Goal: Task Accomplishment & Management: Complete application form

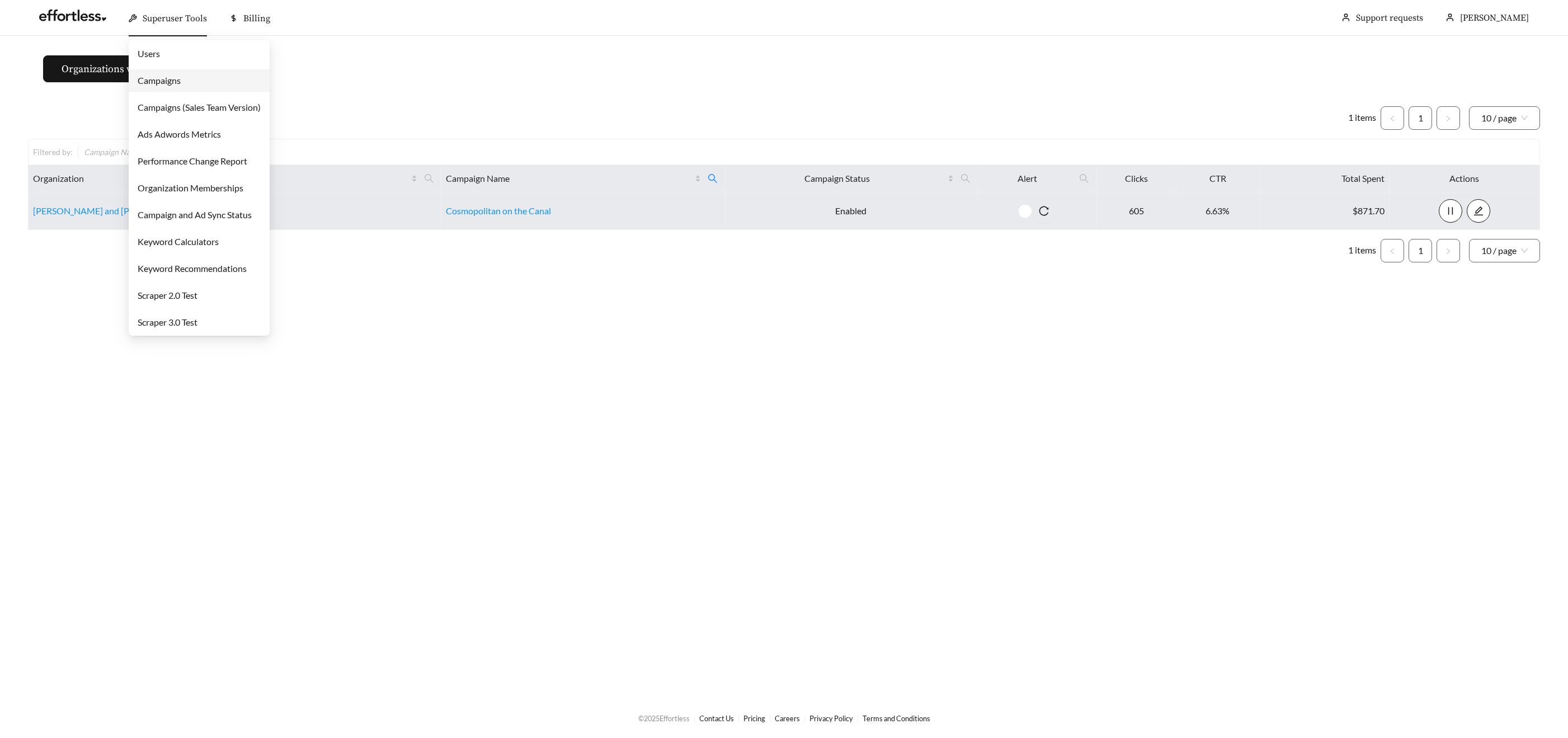
click at [178, 18] on span "Superuser Tools" at bounding box center [174, 18] width 64 height 11
click at [168, 80] on link "Campaigns" at bounding box center [159, 80] width 43 height 11
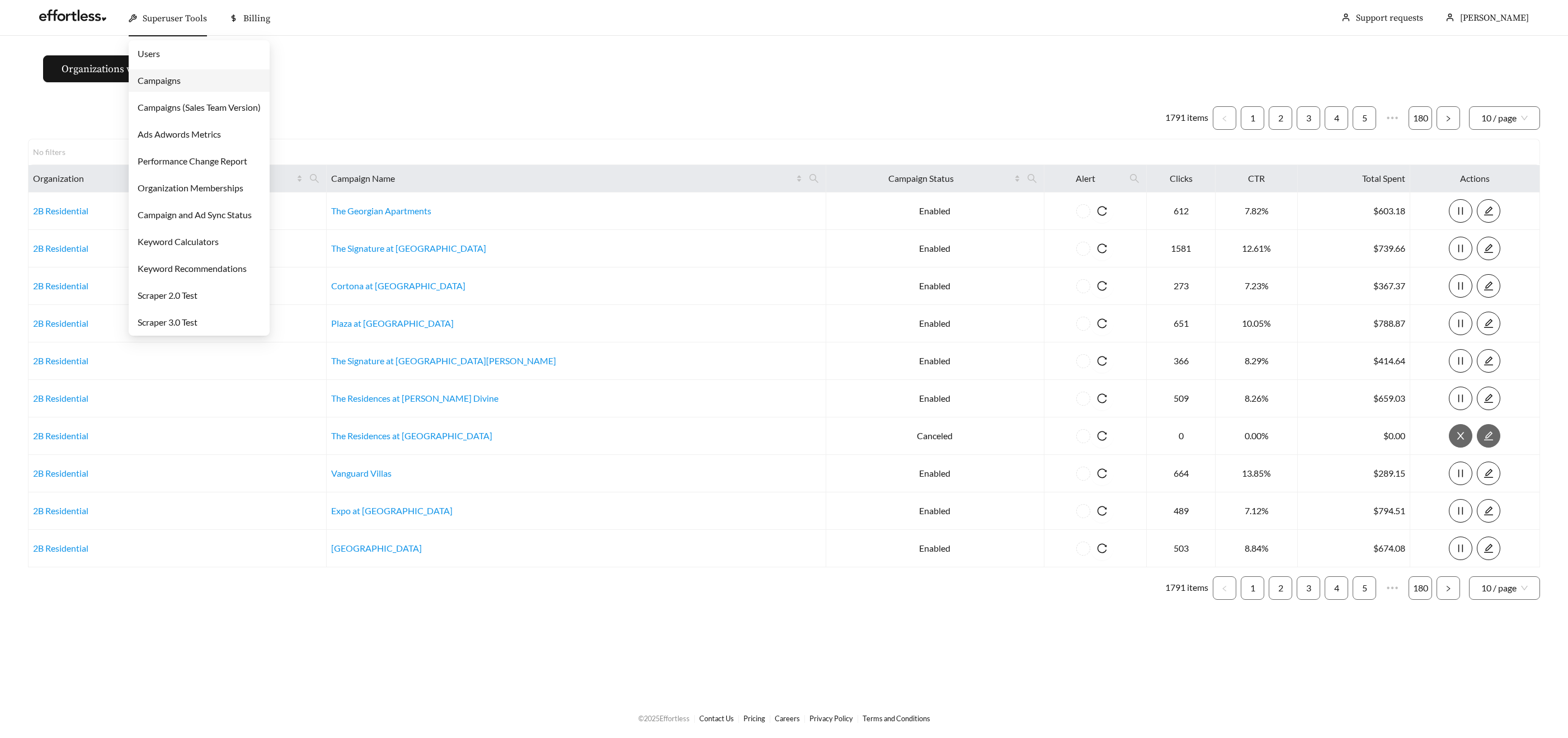
drag, startPoint x: 151, startPoint y: 18, endPoint x: 162, endPoint y: 27, distance: 14.2
click at [151, 18] on span "Superuser Tools" at bounding box center [174, 18] width 64 height 11
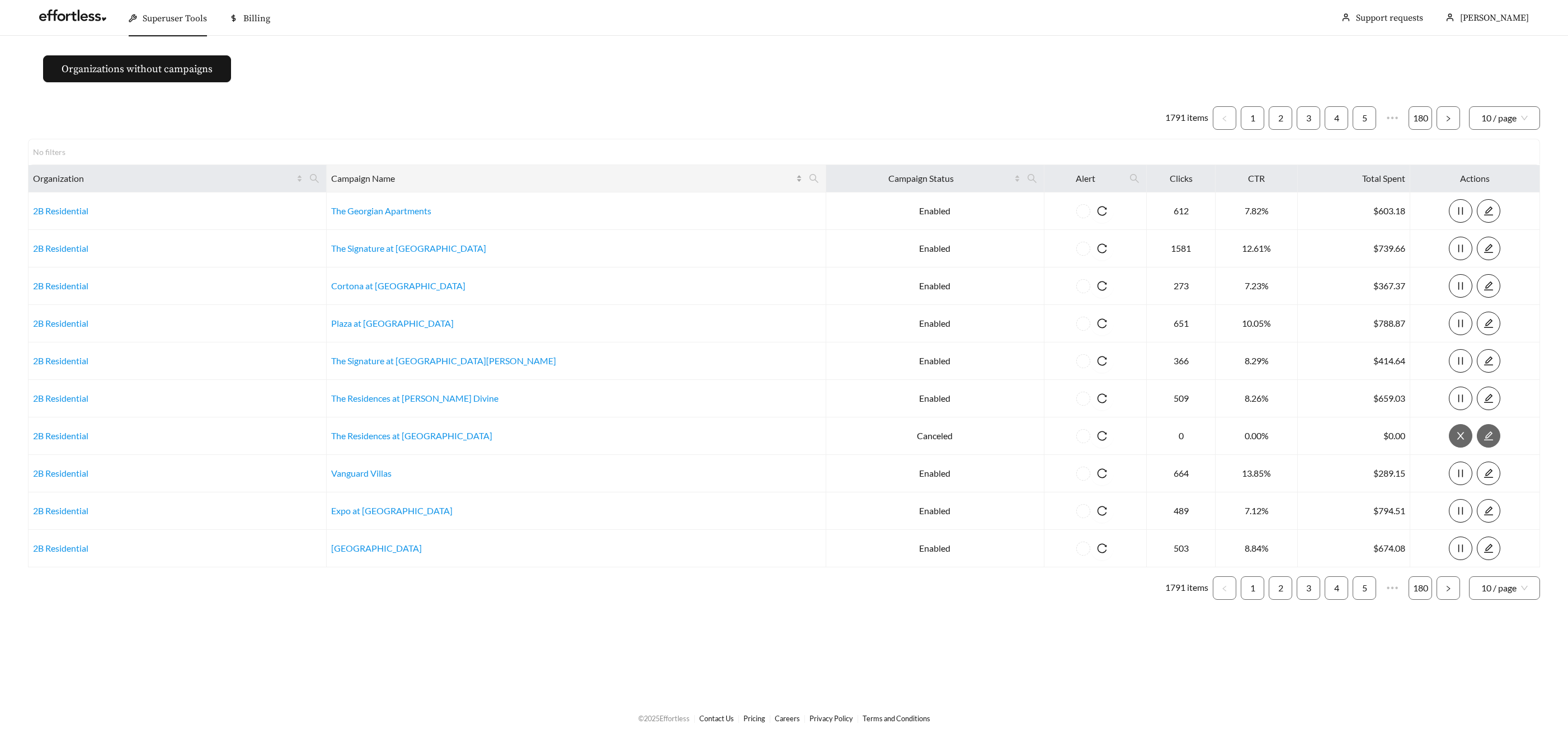
drag, startPoint x: 700, startPoint y: 178, endPoint x: 647, endPoint y: 179, distance: 53.0
click at [809, 177] on icon "search" at bounding box center [814, 178] width 10 height 10
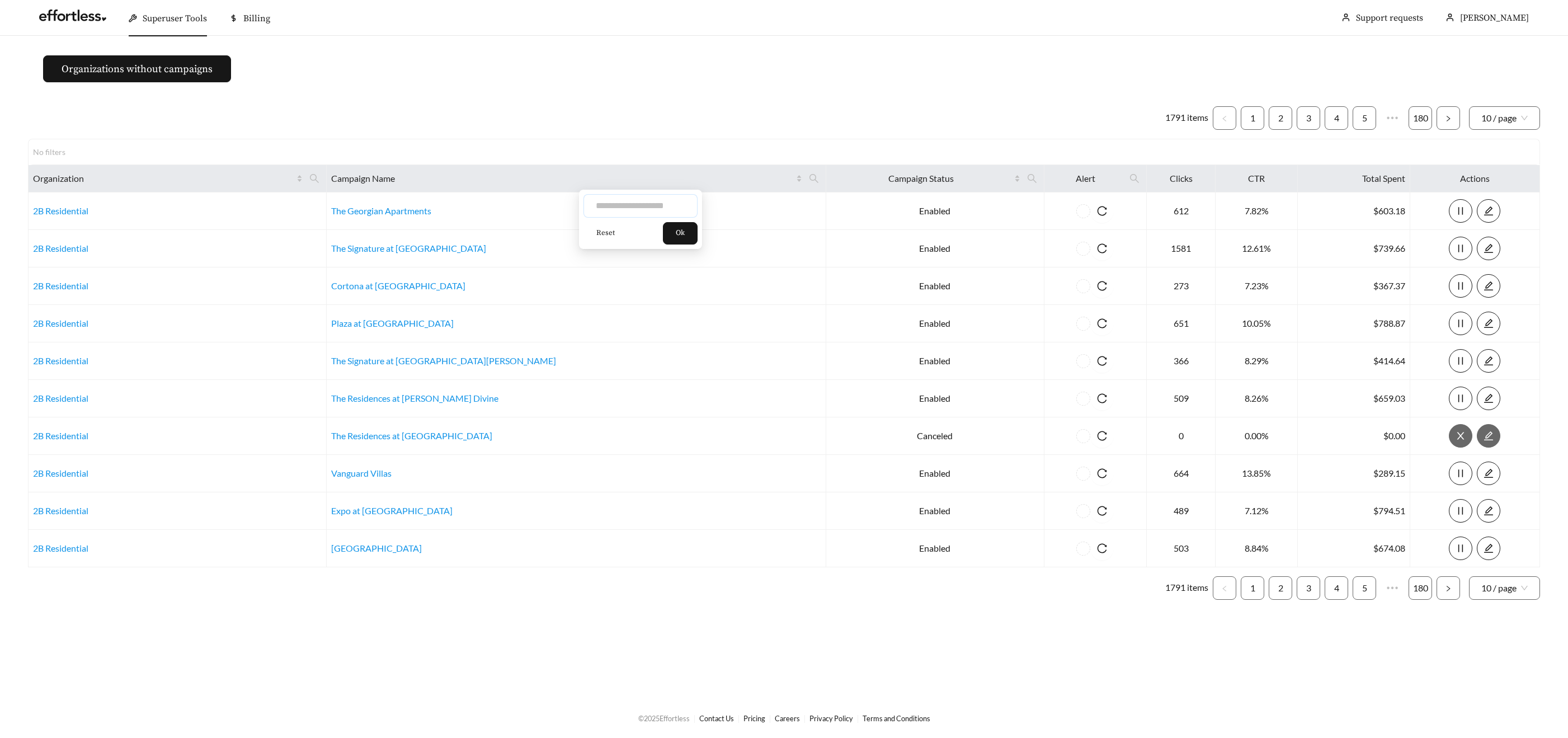
click at [599, 202] on input "text" at bounding box center [640, 206] width 114 height 24
paste input "**********"
type input "**********"
click at [688, 225] on button "Ok" at bounding box center [680, 233] width 35 height 22
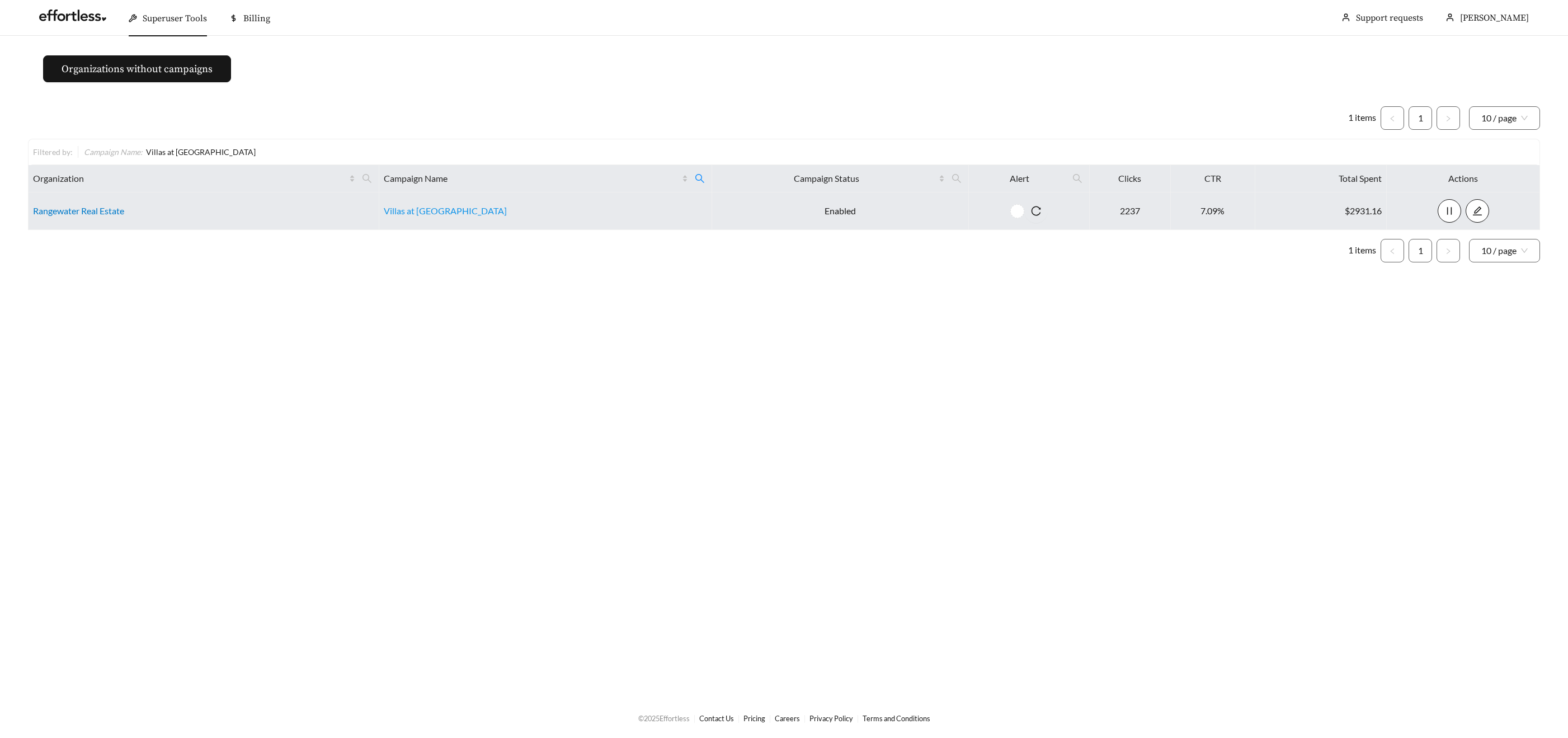
click at [93, 216] on td "Rangewater Real Estate" at bounding box center [204, 211] width 351 height 37
click at [92, 210] on link "Rangewater Real Estate" at bounding box center [79, 211] width 91 height 11
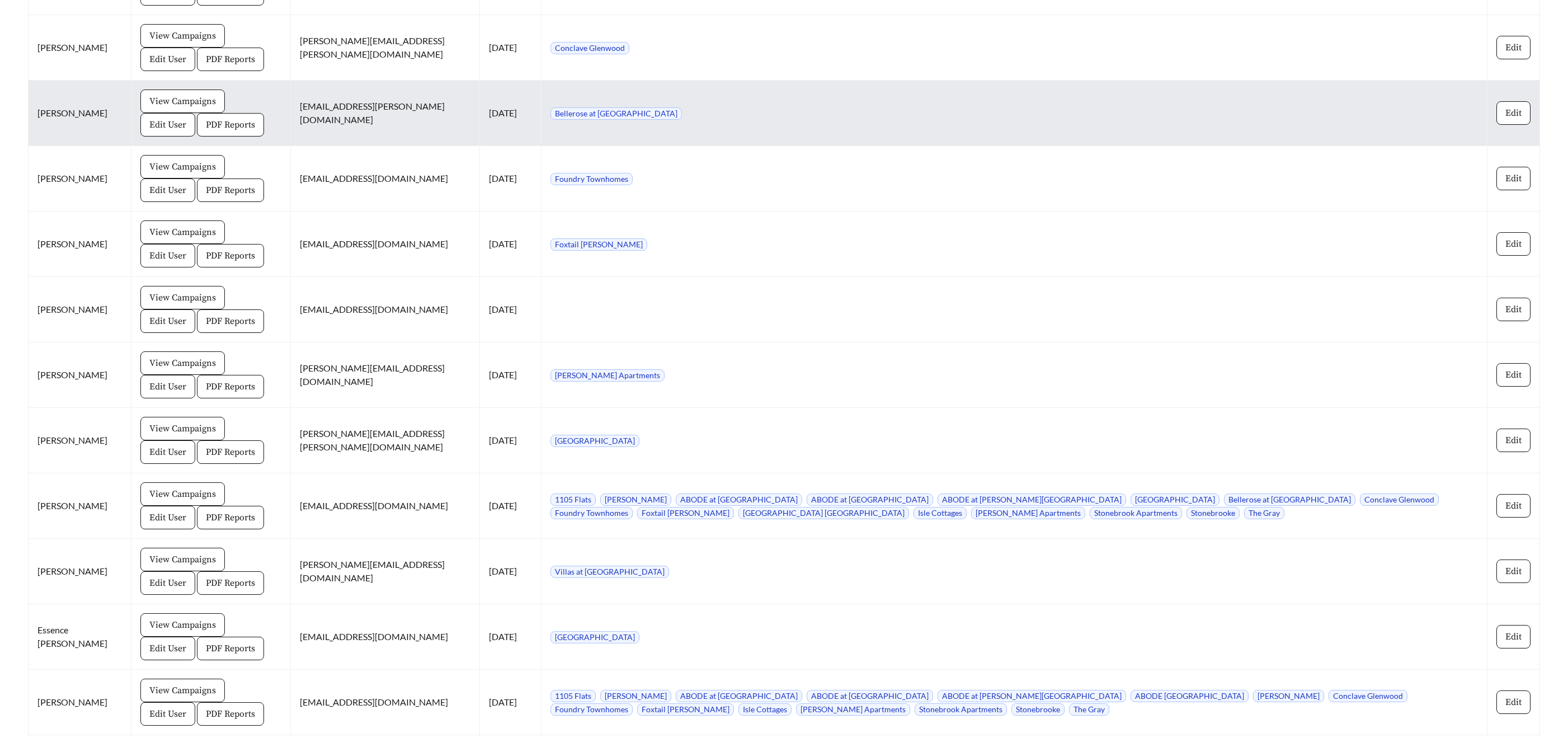
scroll to position [2250, 0]
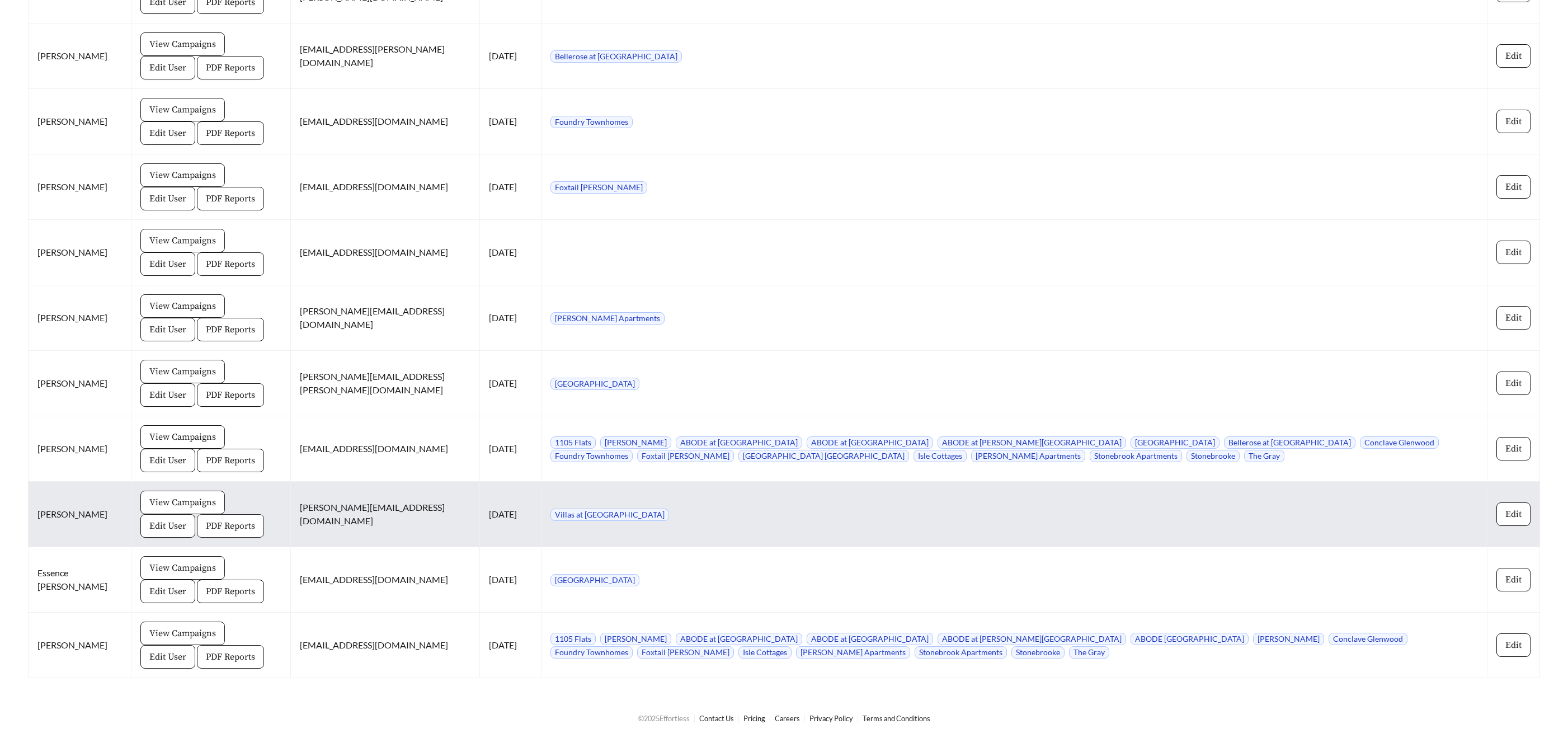
click at [206, 529] on span "PDF Reports" at bounding box center [230, 526] width 50 height 14
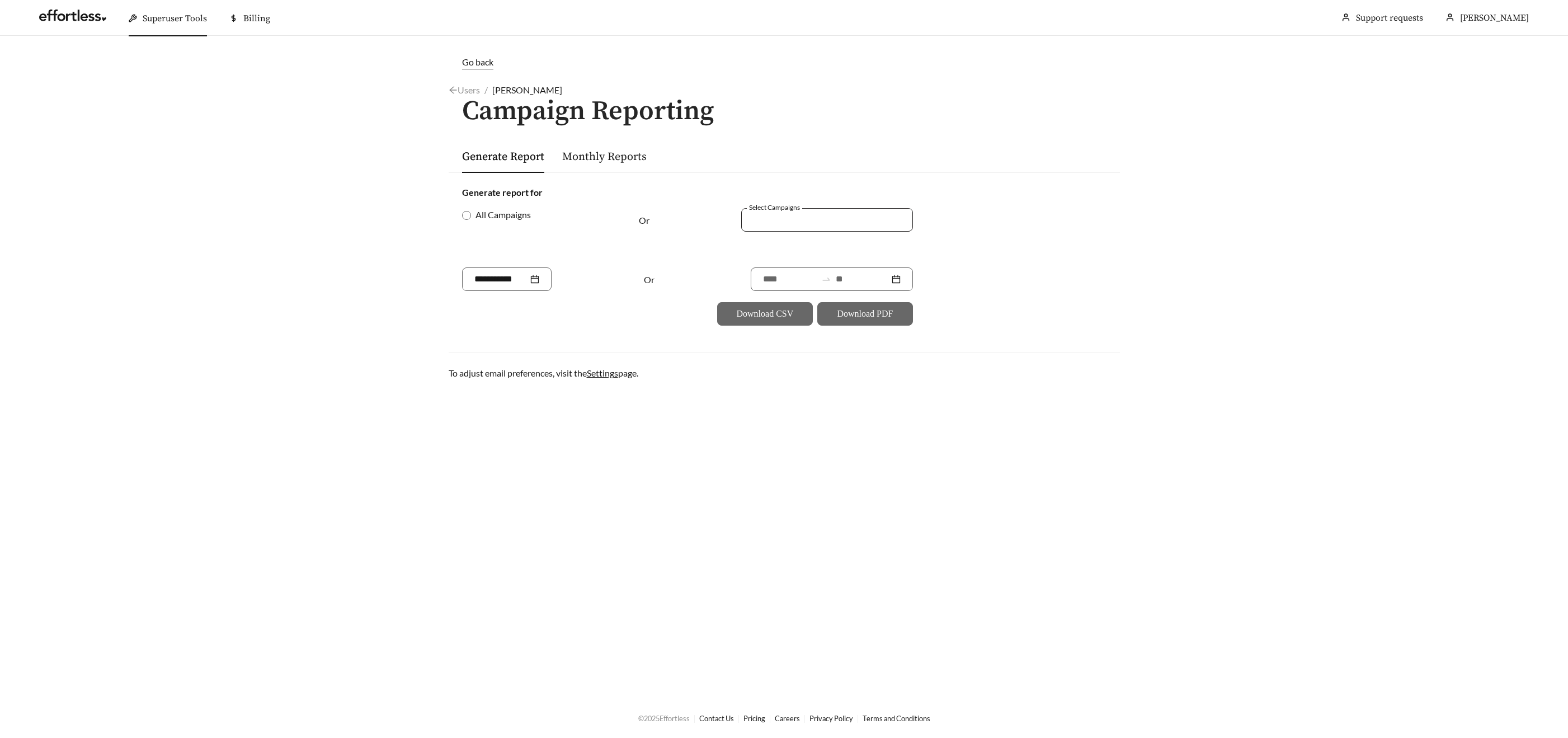
click at [795, 214] on div at bounding box center [819, 219] width 146 height 15
drag, startPoint x: 792, startPoint y: 245, endPoint x: 799, endPoint y: 252, distance: 9.9
click at [792, 245] on span "Villas at [GEOGRAPHIC_DATA]" at bounding box center [815, 245] width 123 height 11
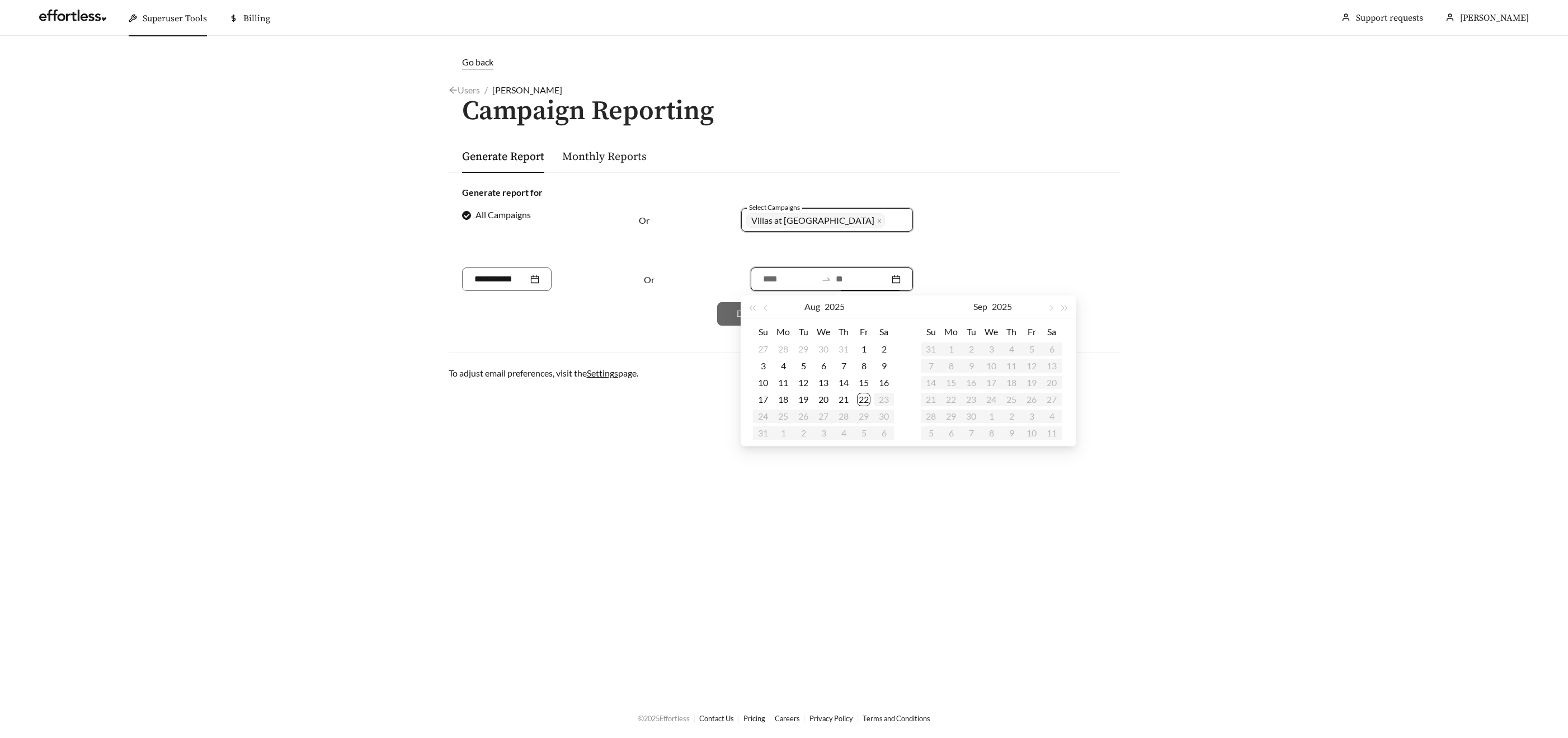
drag, startPoint x: 858, startPoint y: 281, endPoint x: 853, endPoint y: 295, distance: 14.9
click at [858, 281] on input at bounding box center [862, 279] width 54 height 14
type input "**********"
drag, startPoint x: 865, startPoint y: 399, endPoint x: 863, endPoint y: 379, distance: 20.1
click at [865, 397] on div "22" at bounding box center [864, 400] width 14 height 14
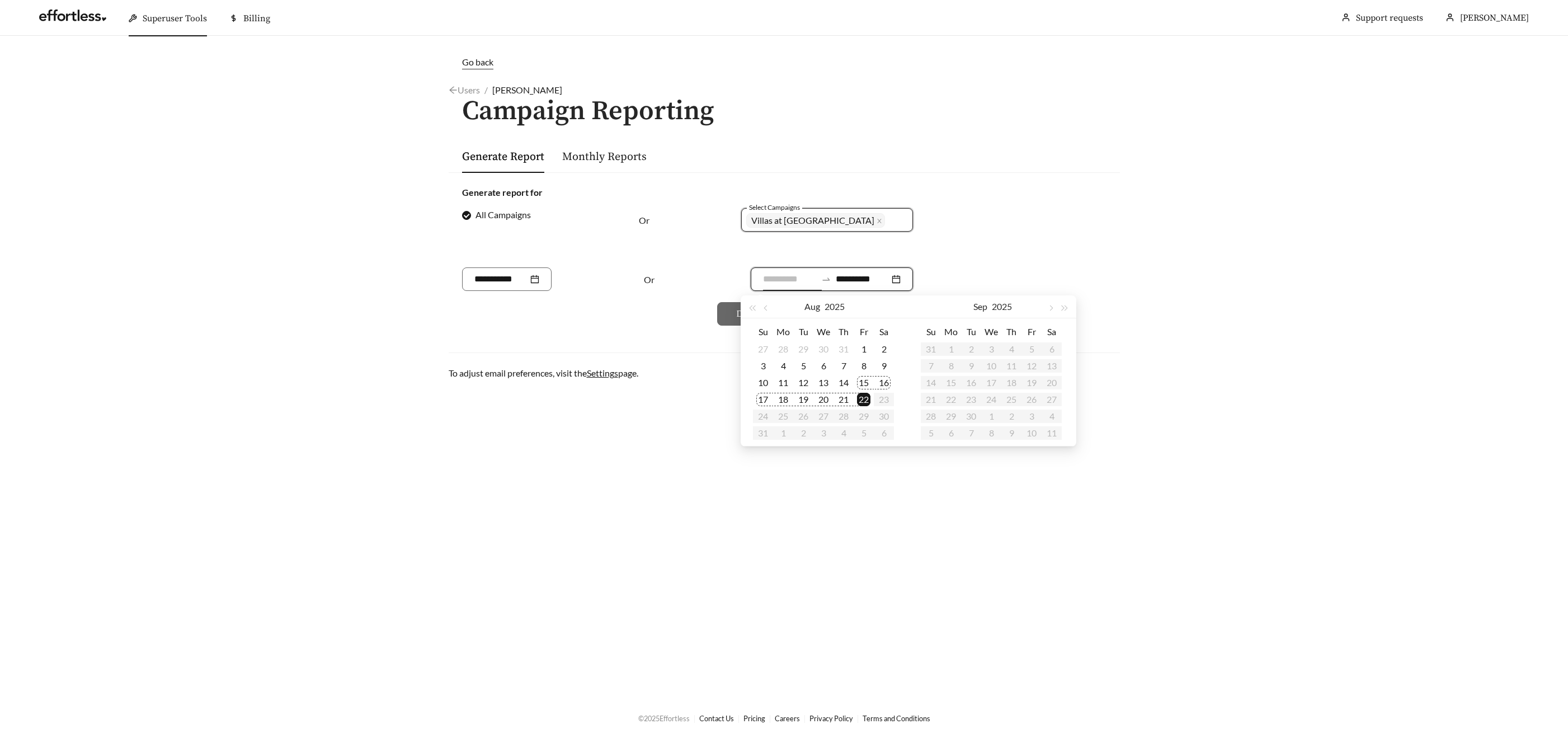
type input "**********"
click at [765, 309] on span "button" at bounding box center [766, 308] width 5 height 5
type input "**********"
click at [784, 400] on div "21" at bounding box center [783, 400] width 14 height 14
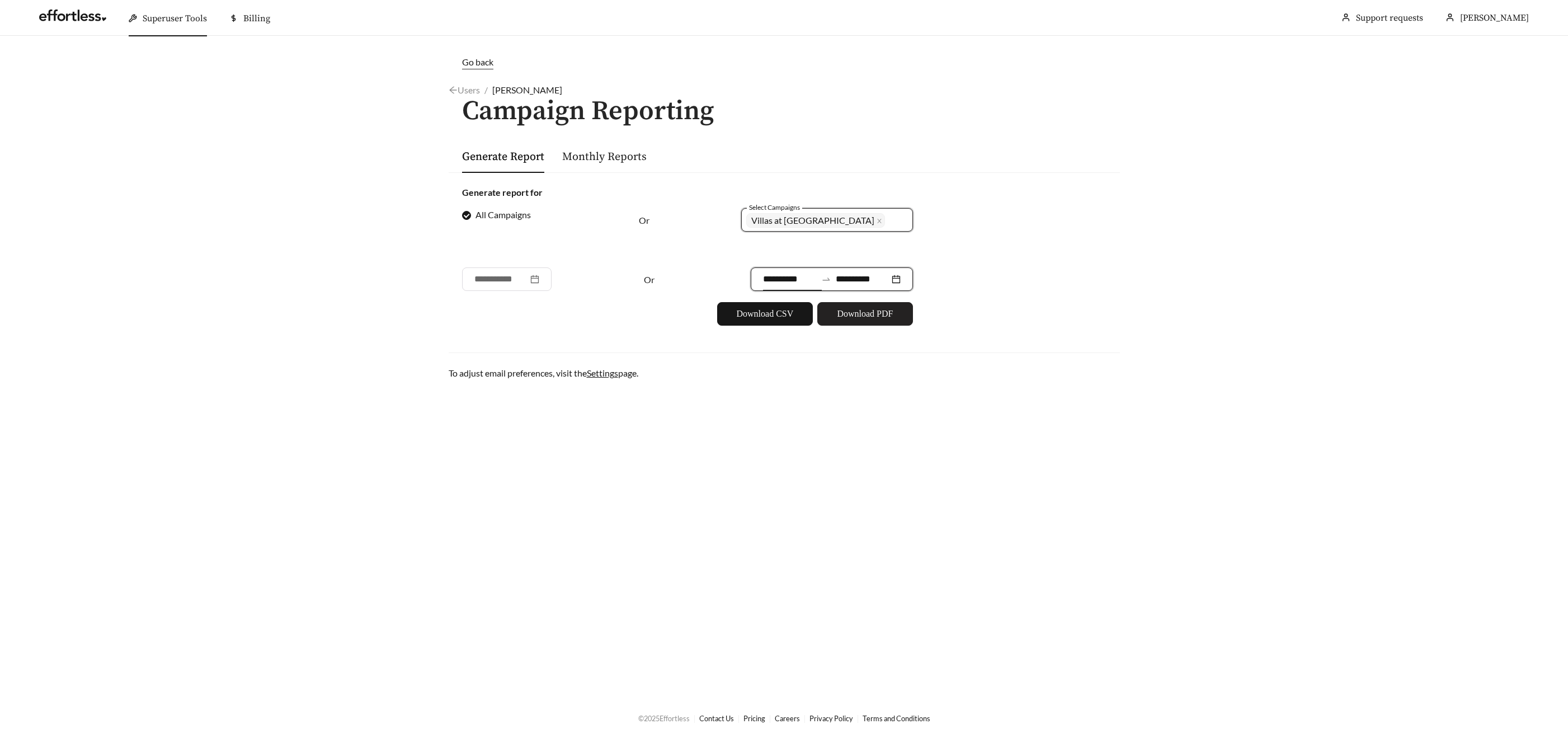
click at [883, 309] on span "Download PDF" at bounding box center [864, 314] width 56 height 14
click at [866, 313] on span "Download PDF" at bounding box center [864, 314] width 56 height 14
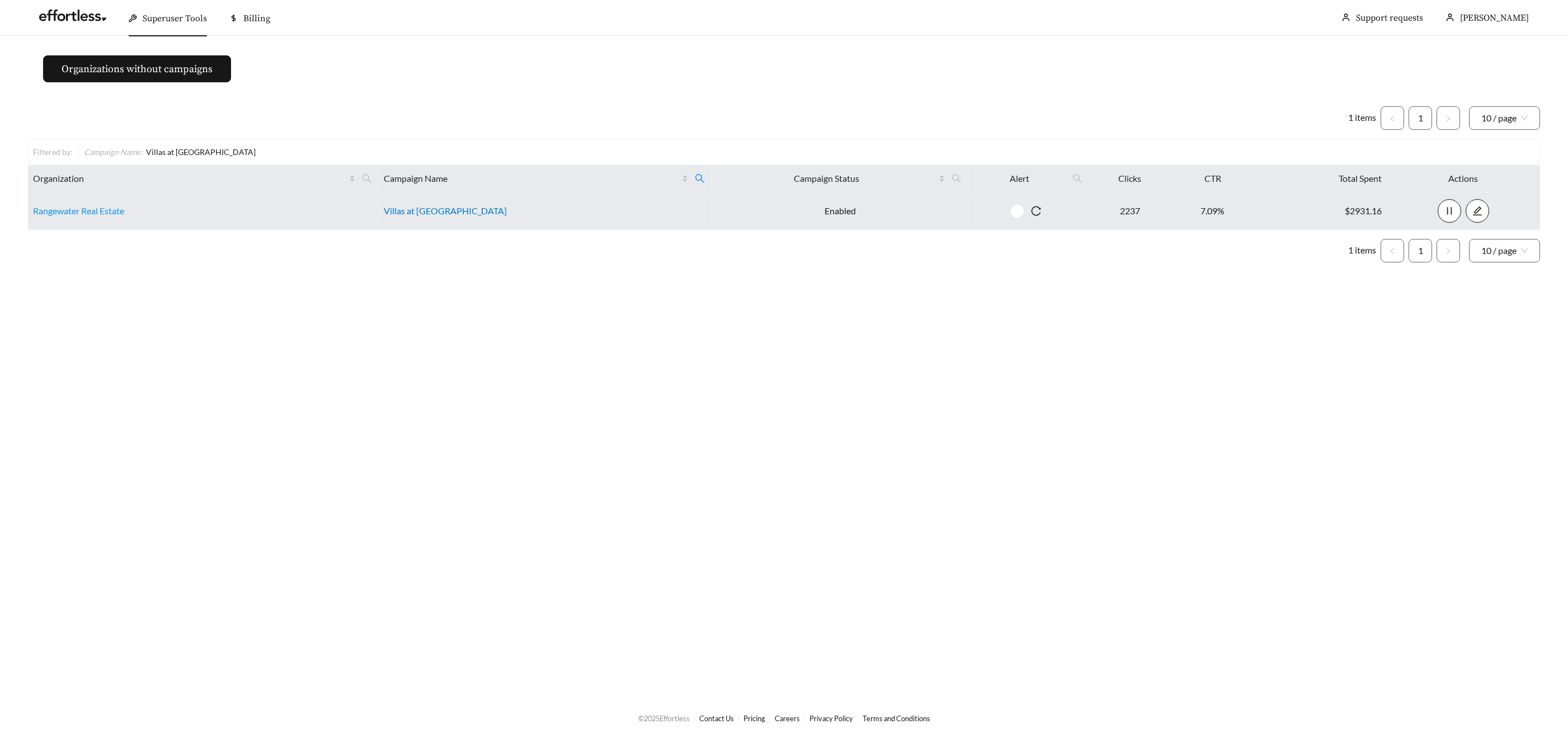
click at [453, 208] on link "Villas at Sunterra" at bounding box center [445, 211] width 123 height 11
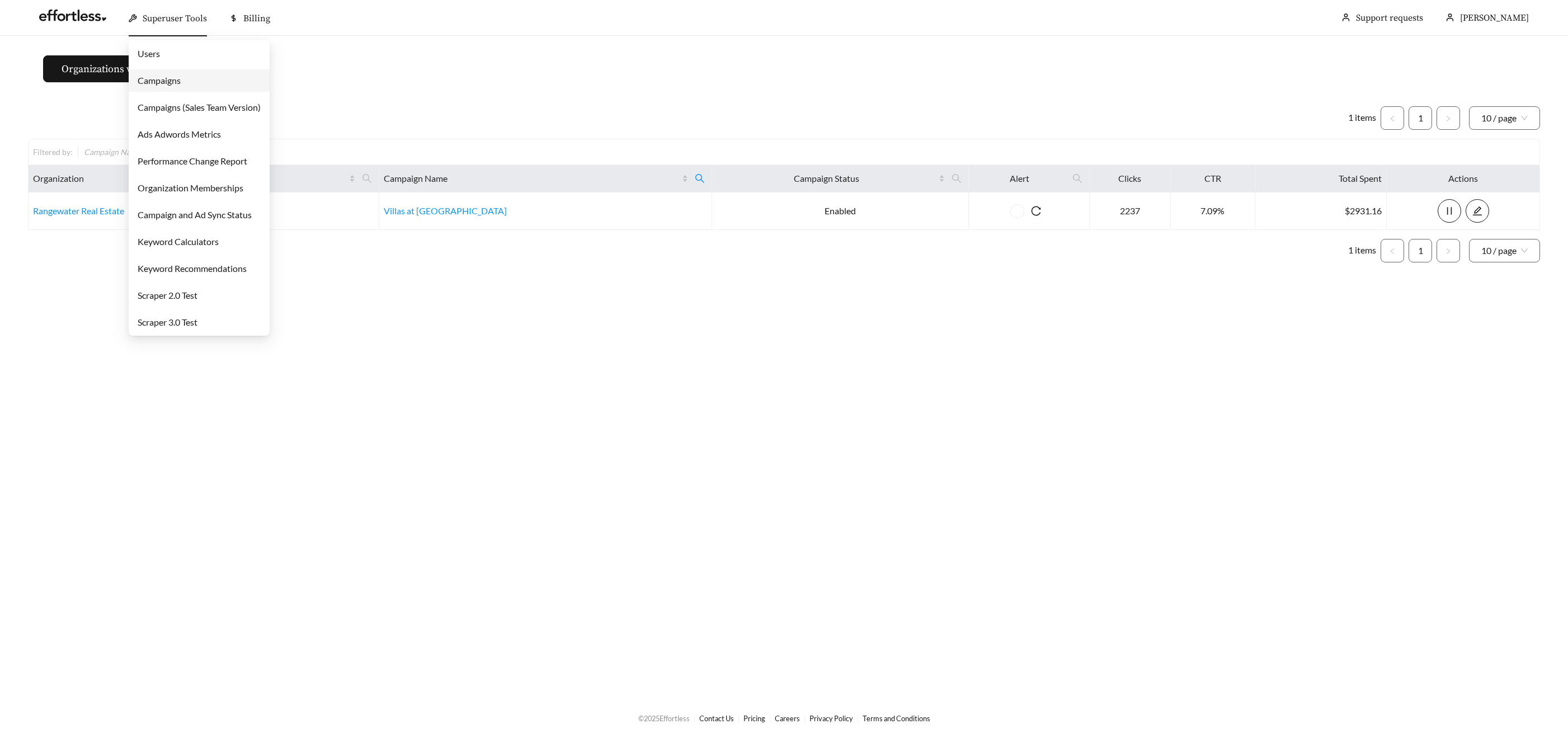
click at [148, 28] on div "Superuser Tools" at bounding box center [168, 18] width 78 height 36
click at [161, 83] on link "Campaigns" at bounding box center [159, 80] width 43 height 11
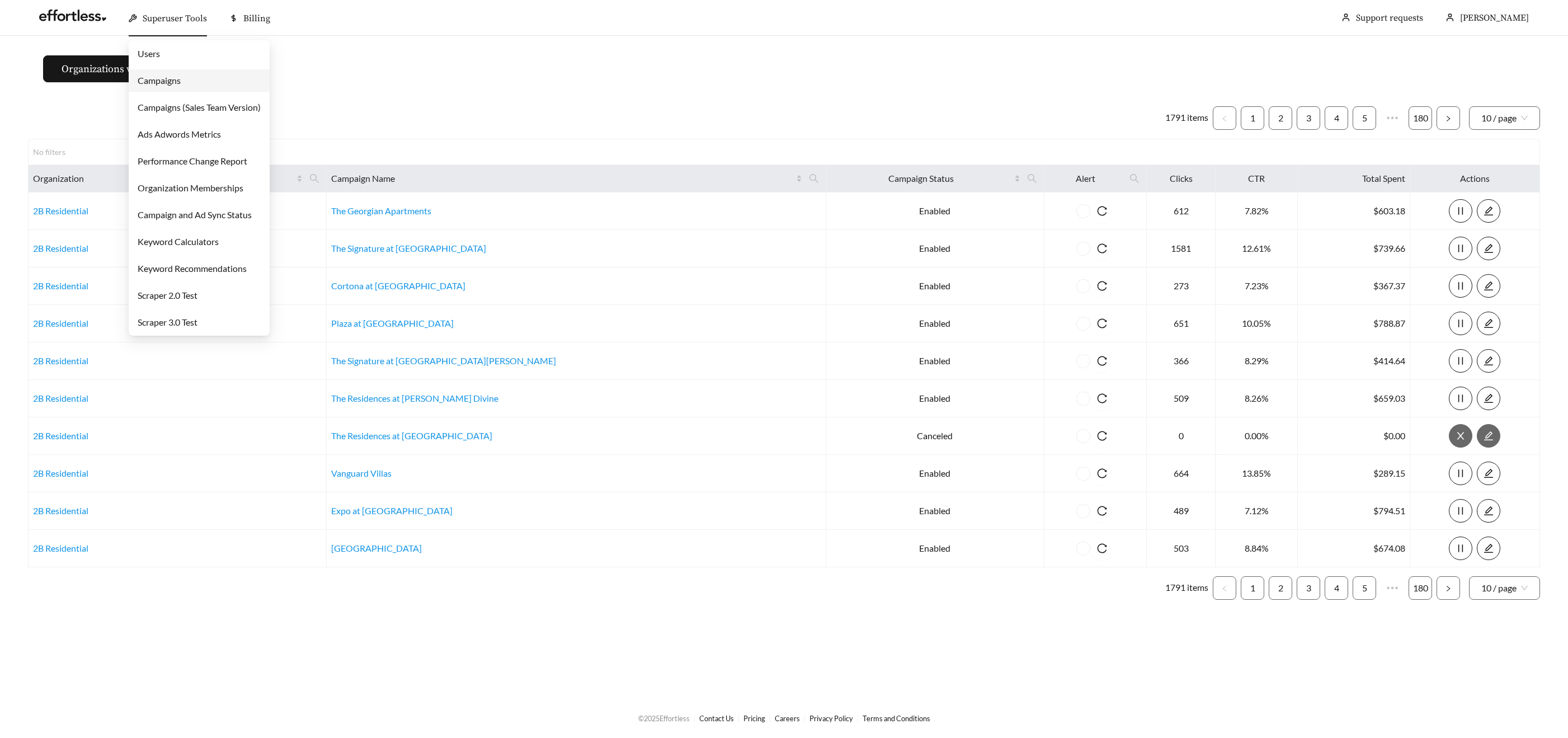
click at [158, 27] on div "Superuser Tools" at bounding box center [168, 18] width 78 height 36
click at [152, 52] on link "Users" at bounding box center [149, 54] width 22 height 11
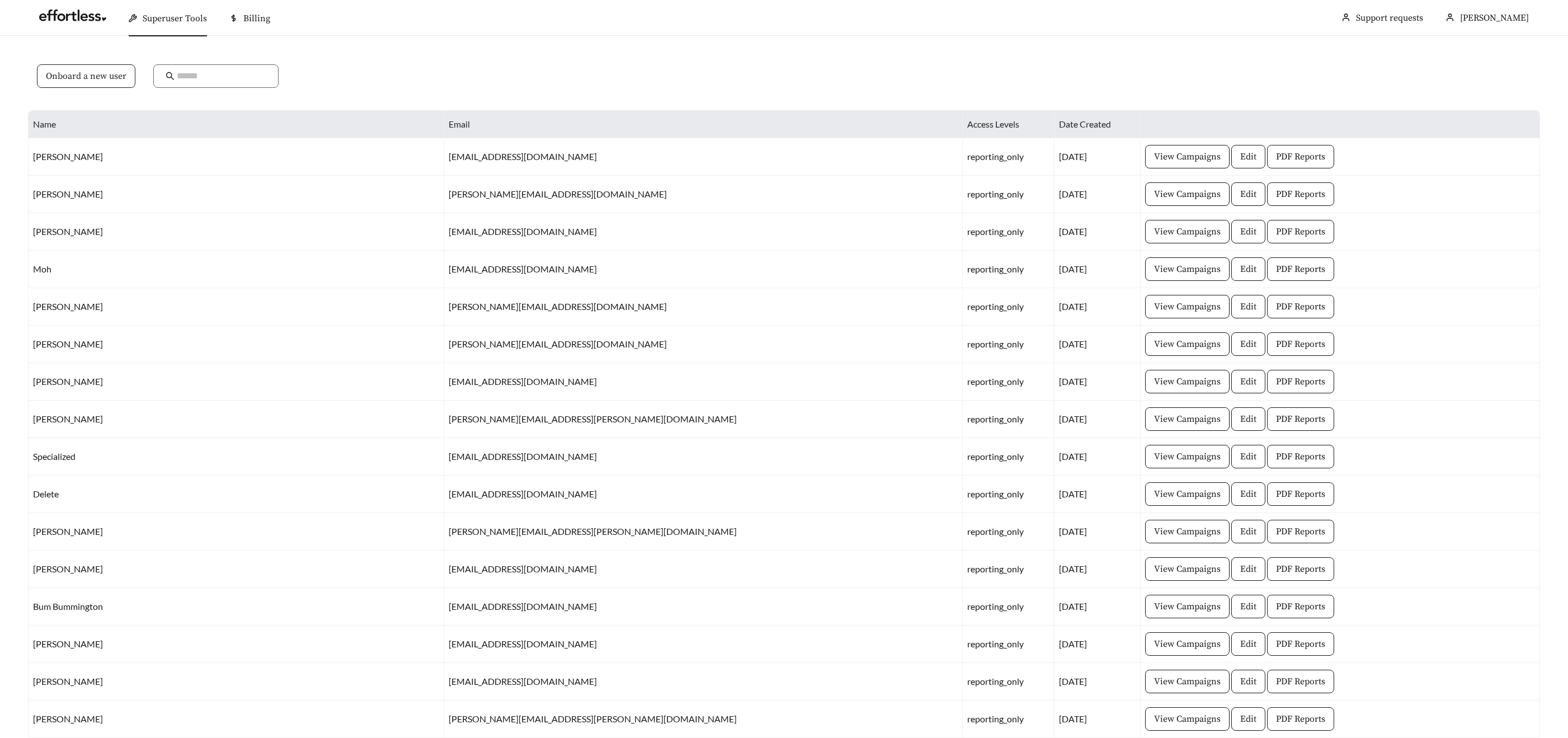
click at [83, 79] on span "Onboard a new user" at bounding box center [86, 76] width 81 height 14
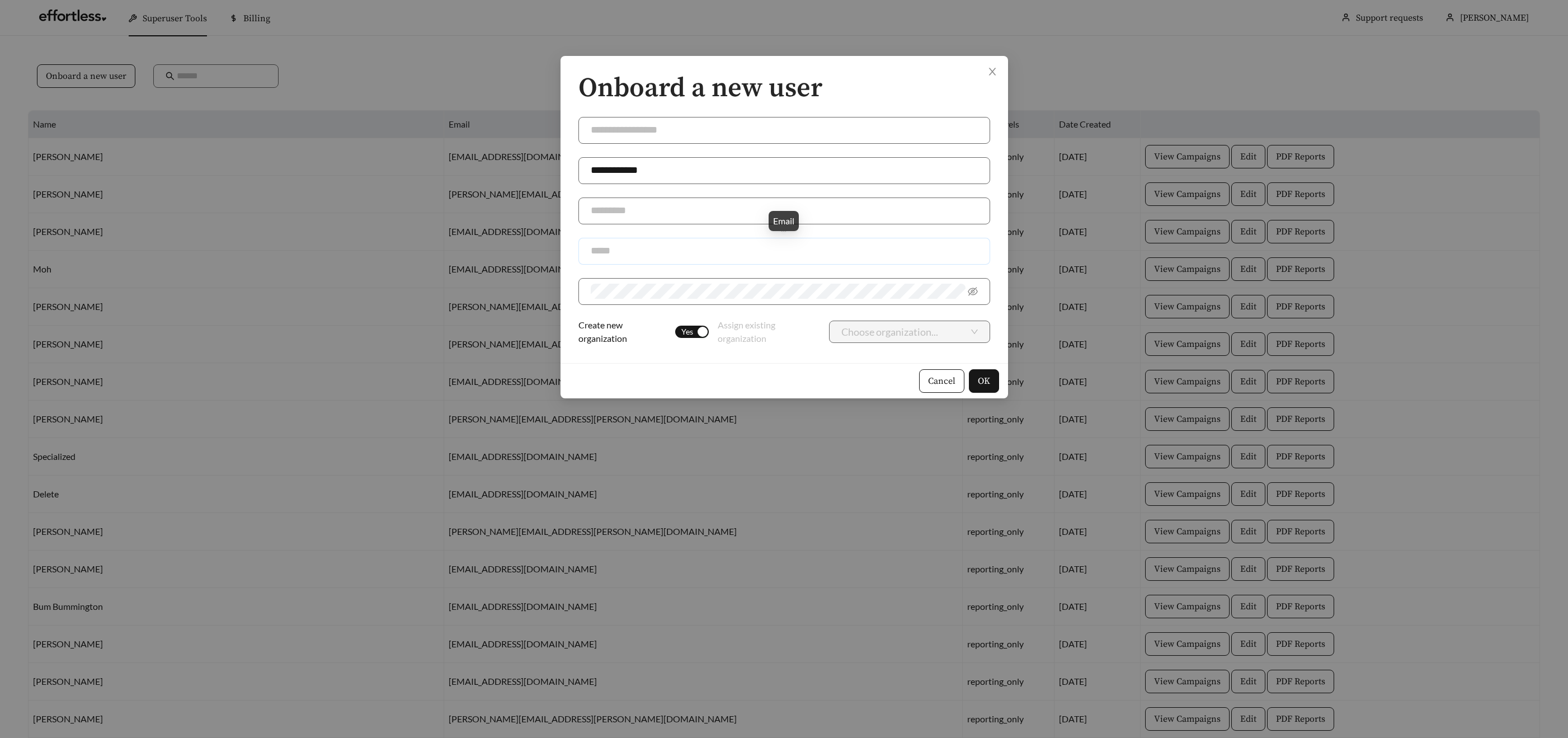
click at [626, 248] on input "text" at bounding box center [784, 251] width 412 height 27
paste input "**********"
type input "**********"
click at [619, 210] on input "text" at bounding box center [784, 211] width 412 height 27
type input "**********"
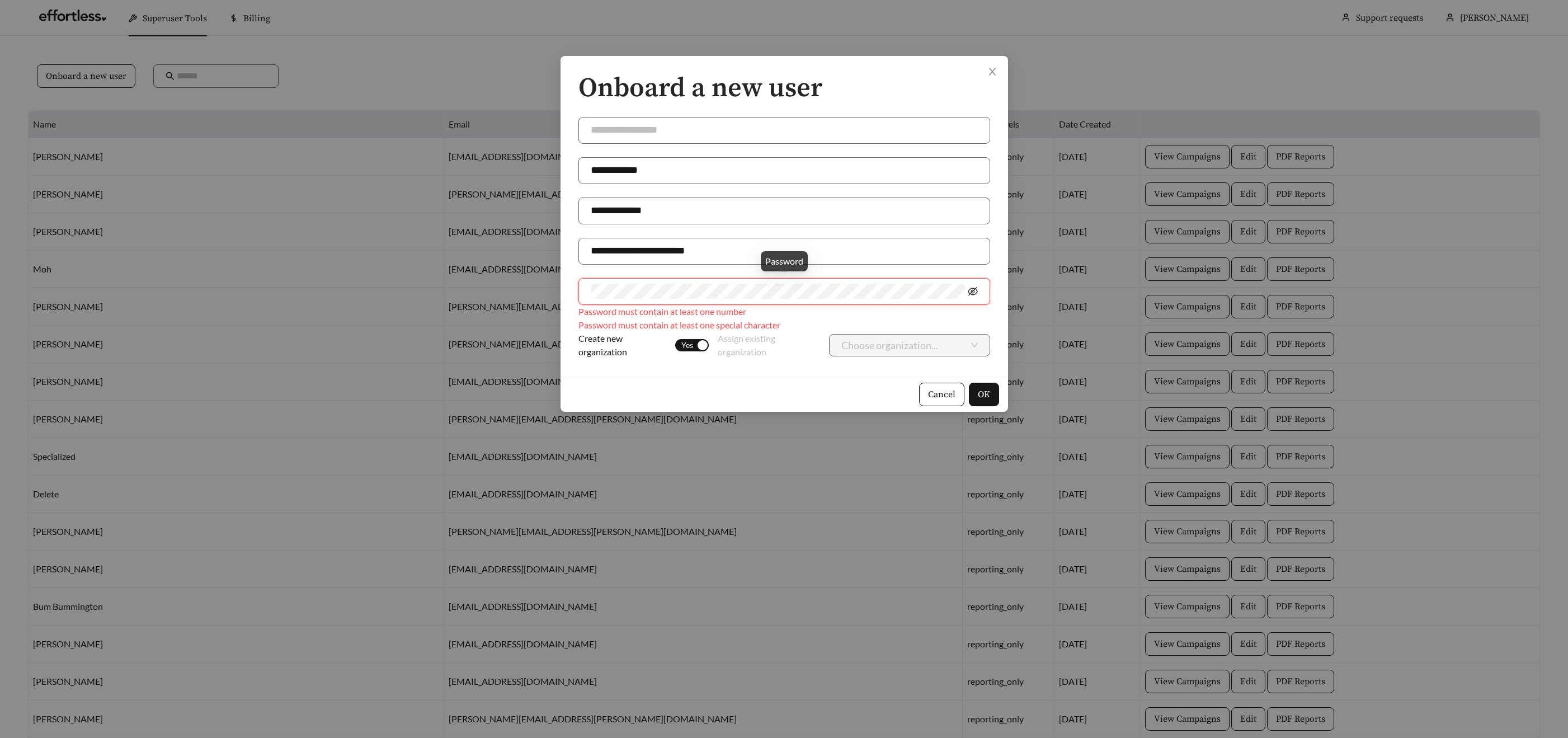
click at [976, 292] on icon "eye-invisible" at bounding box center [972, 291] width 10 height 8
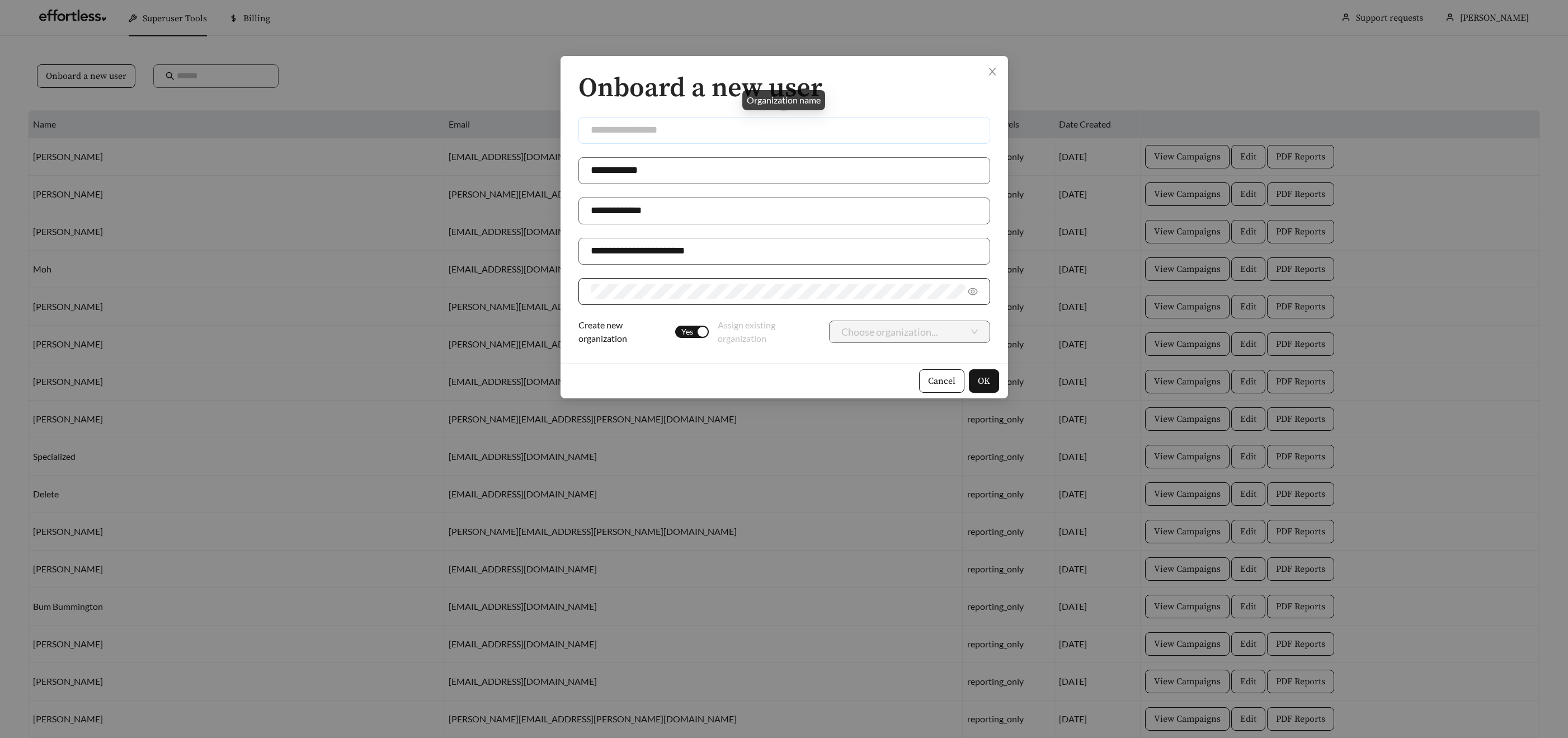
click at [609, 131] on input "text" at bounding box center [784, 130] width 412 height 27
type input "******"
drag, startPoint x: 705, startPoint y: 332, endPoint x: 835, endPoint y: 340, distance: 130.2
click at [705, 332] on div "button" at bounding box center [702, 332] width 10 height 10
click at [887, 338] on input "search" at bounding box center [905, 331] width 128 height 21
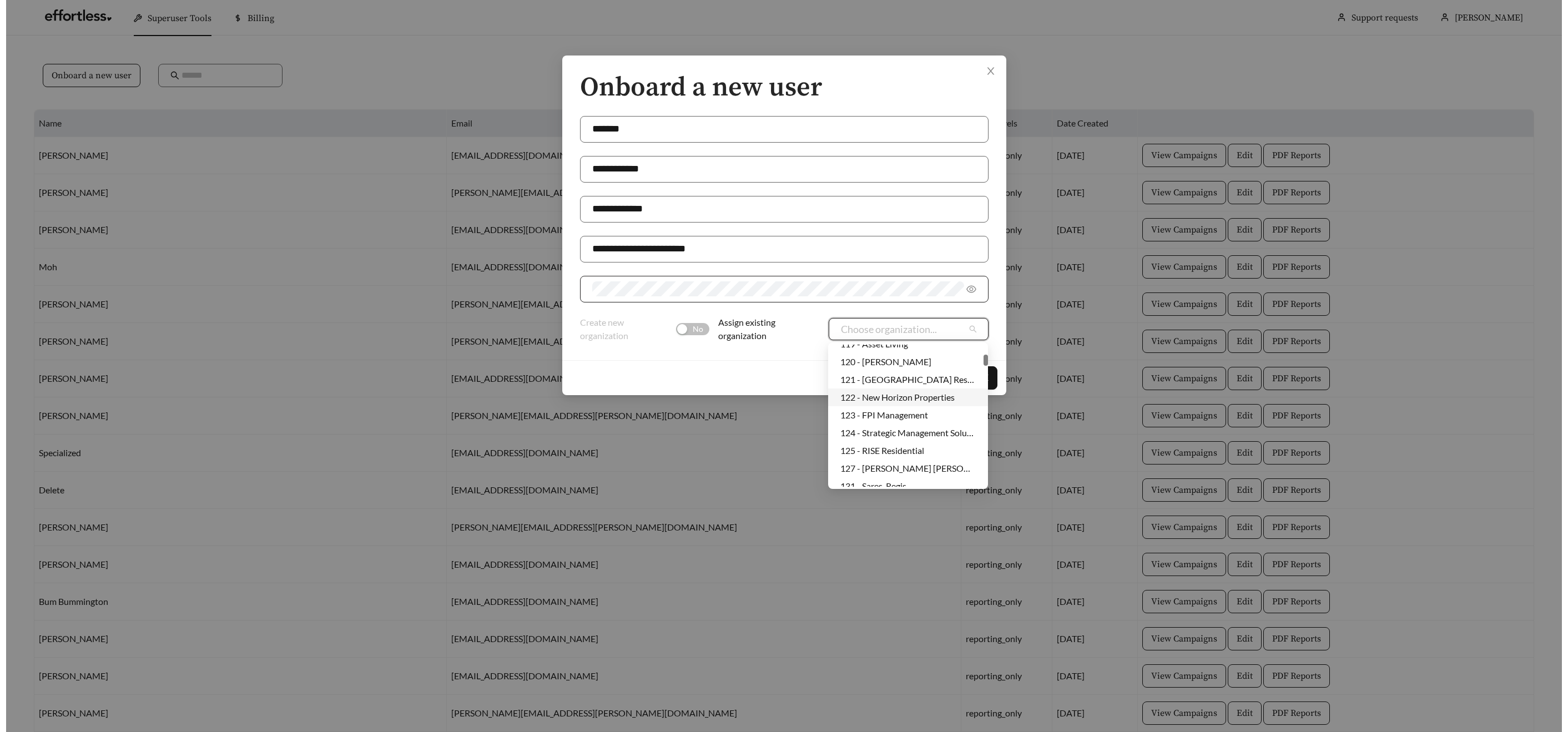
scroll to position [254, 0]
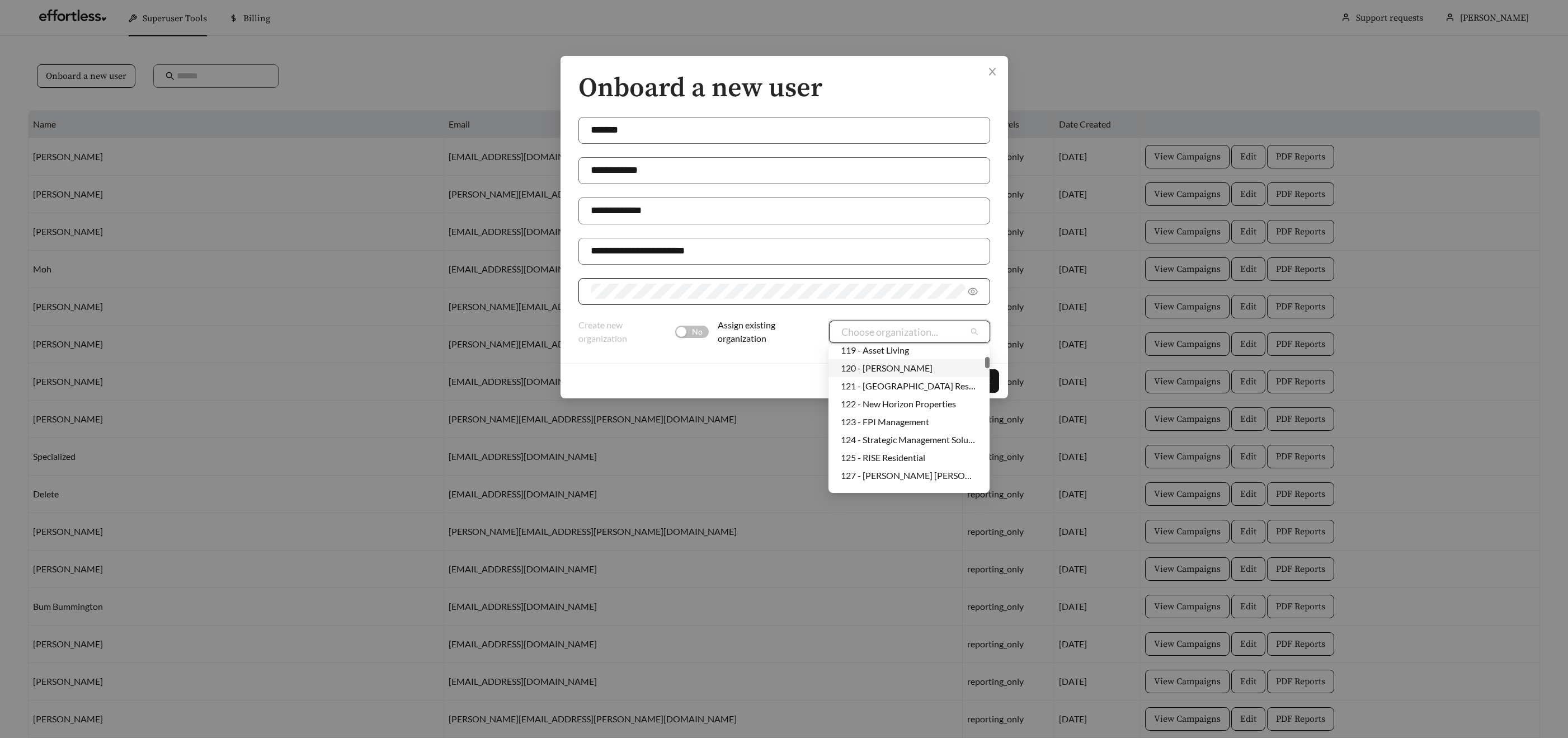
click at [888, 368] on div "120 - Embrey" at bounding box center [909, 368] width 136 height 12
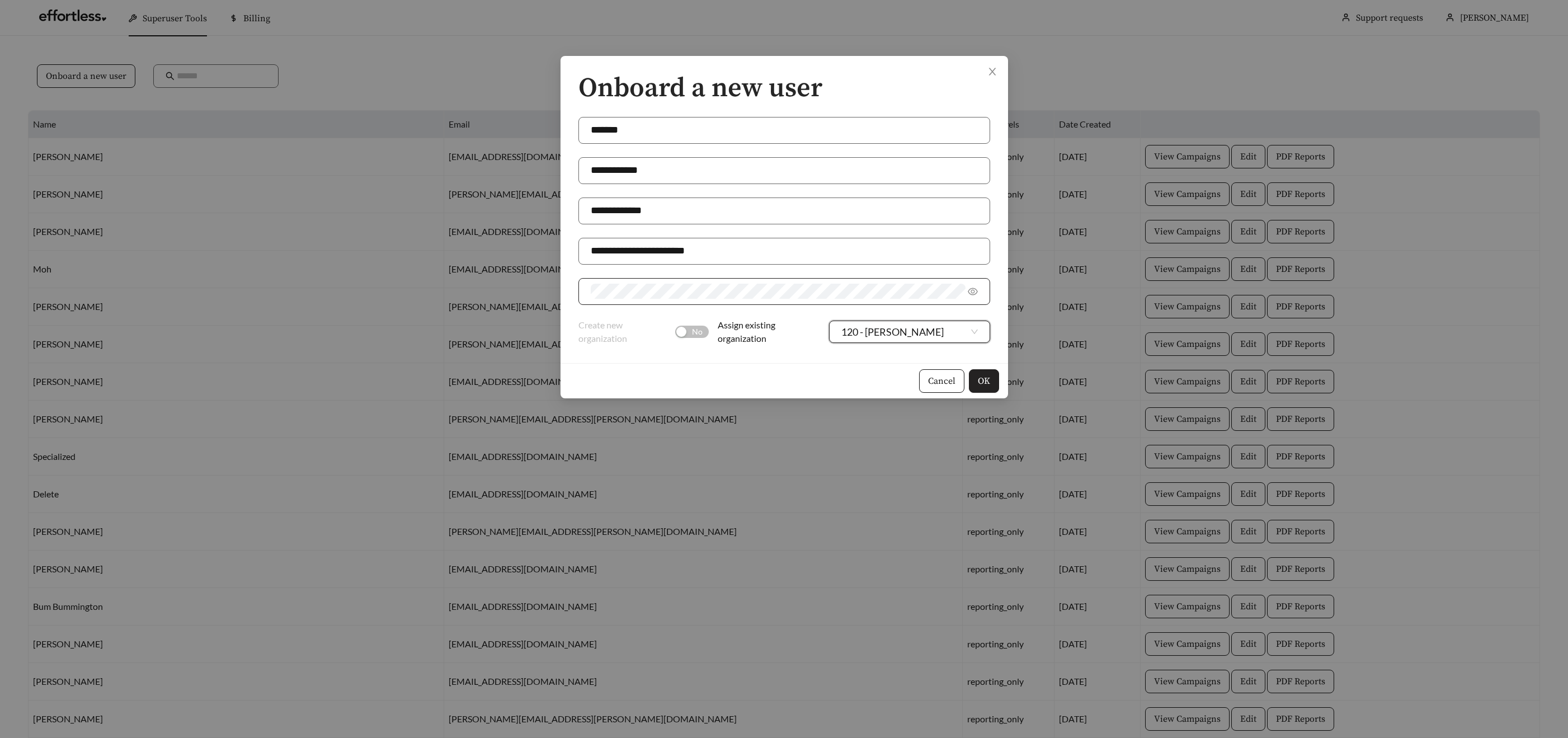
click at [980, 384] on span "OK" at bounding box center [984, 381] width 12 height 14
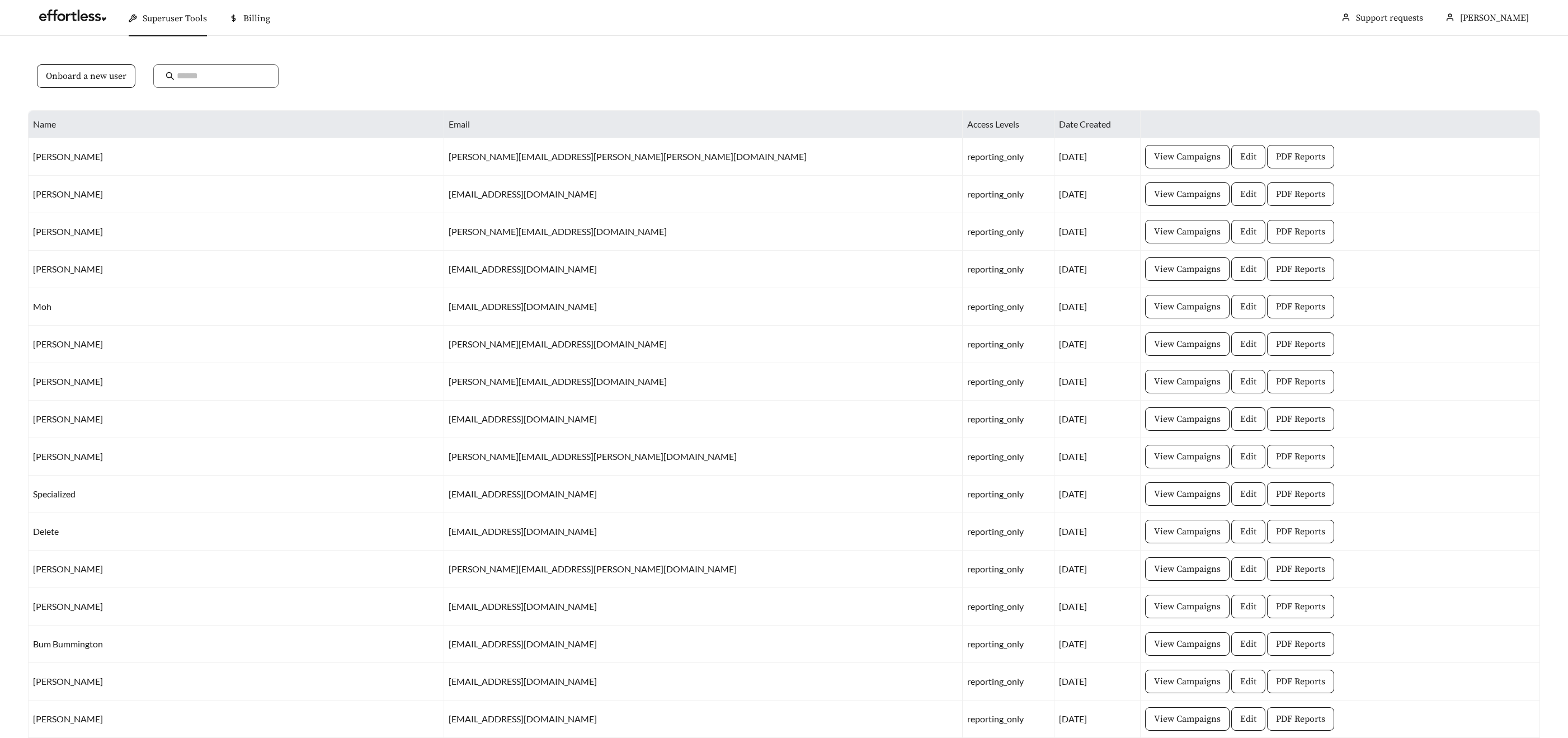
click at [143, 24] on div "Superuser Tools" at bounding box center [168, 18] width 78 height 36
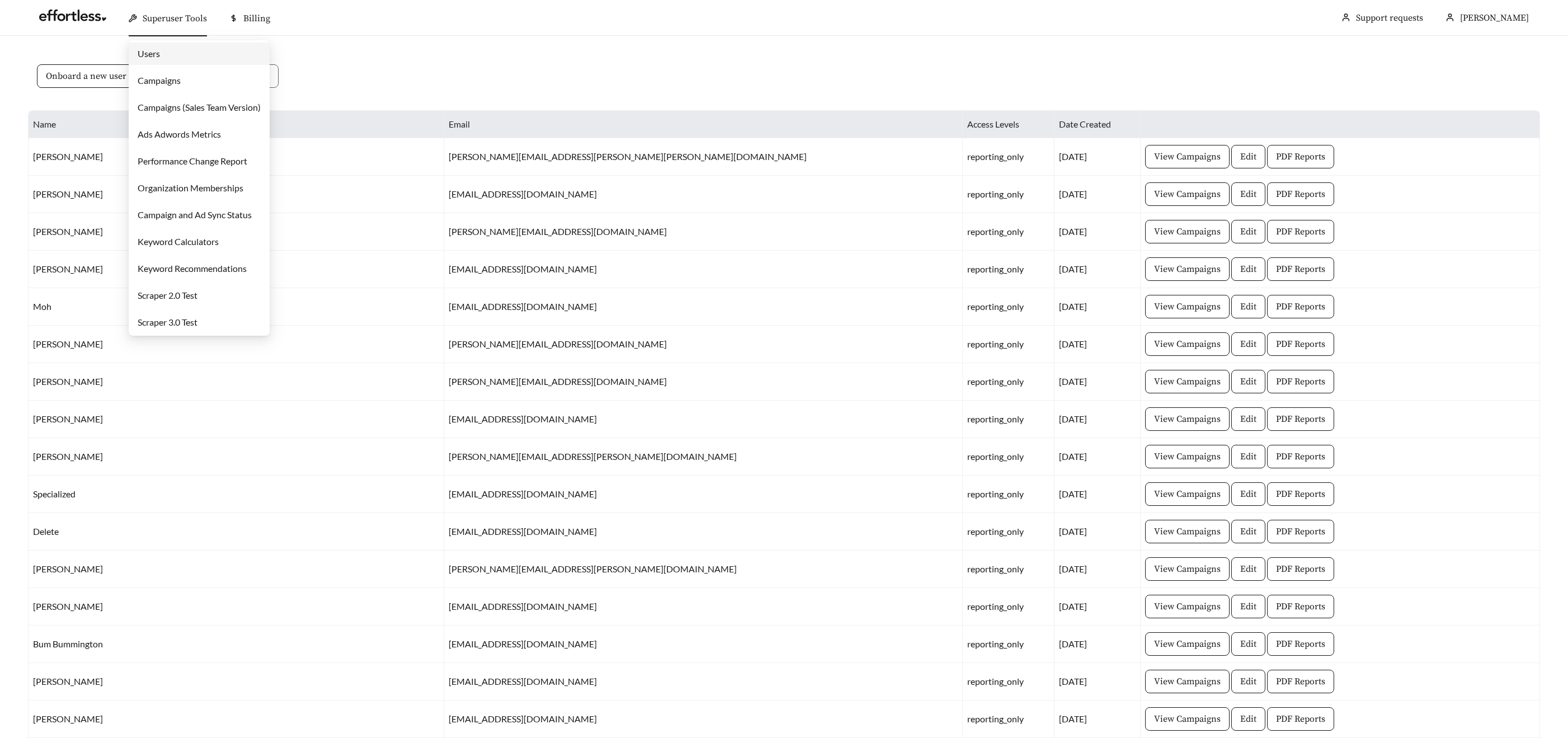
click at [162, 81] on link "Campaigns" at bounding box center [159, 80] width 43 height 11
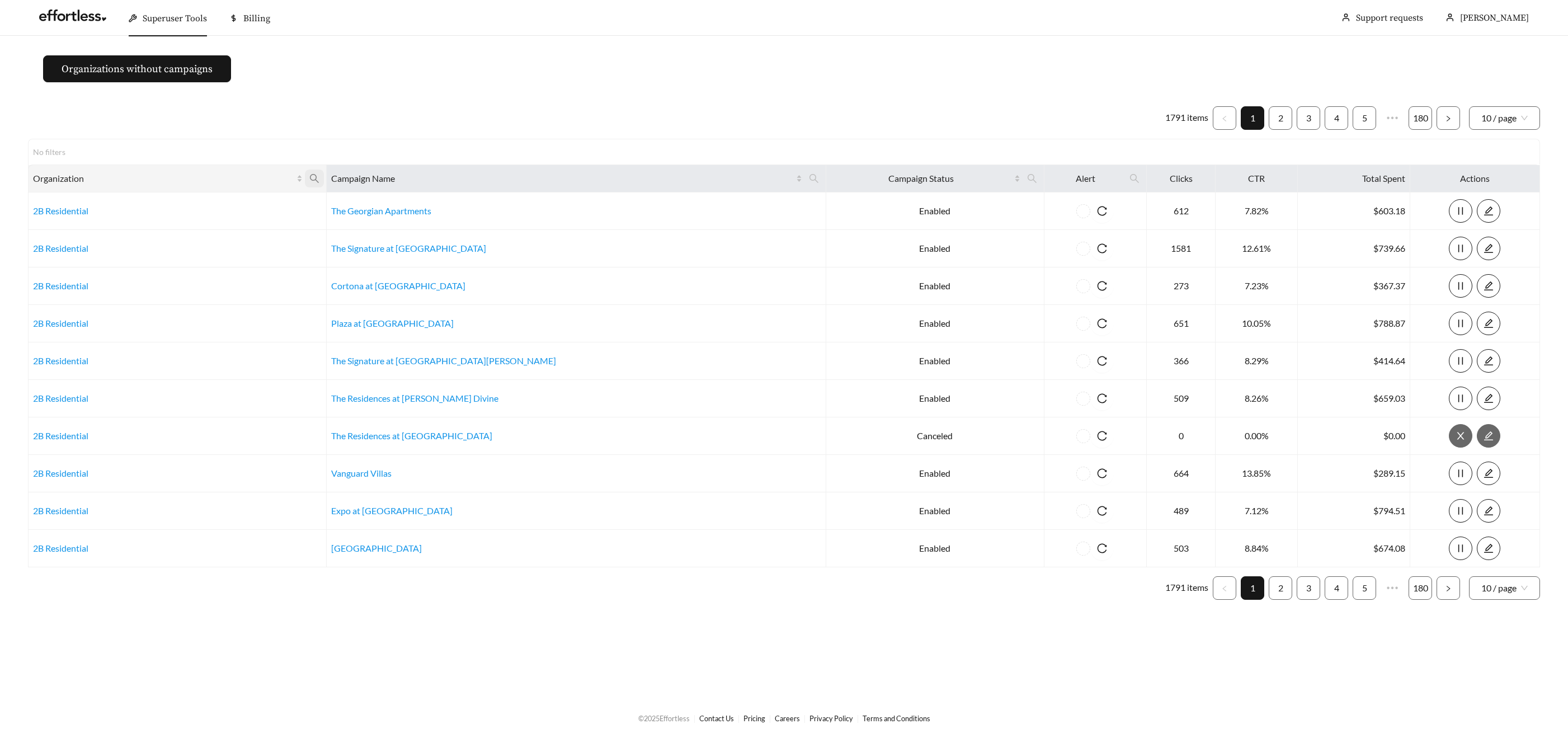
click at [324, 176] on span at bounding box center [314, 178] width 19 height 18
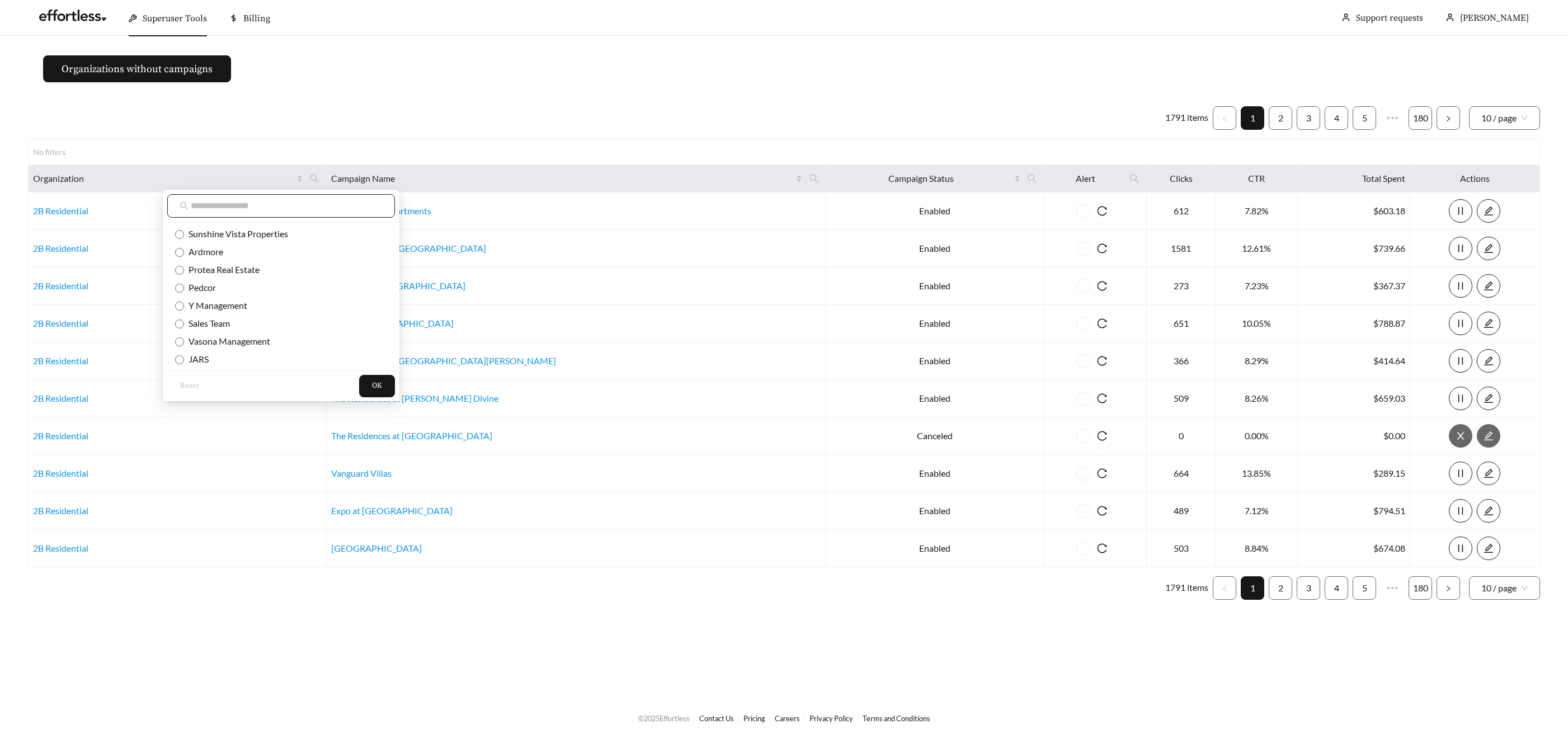
click at [335, 204] on input "text" at bounding box center [286, 206] width 192 height 14
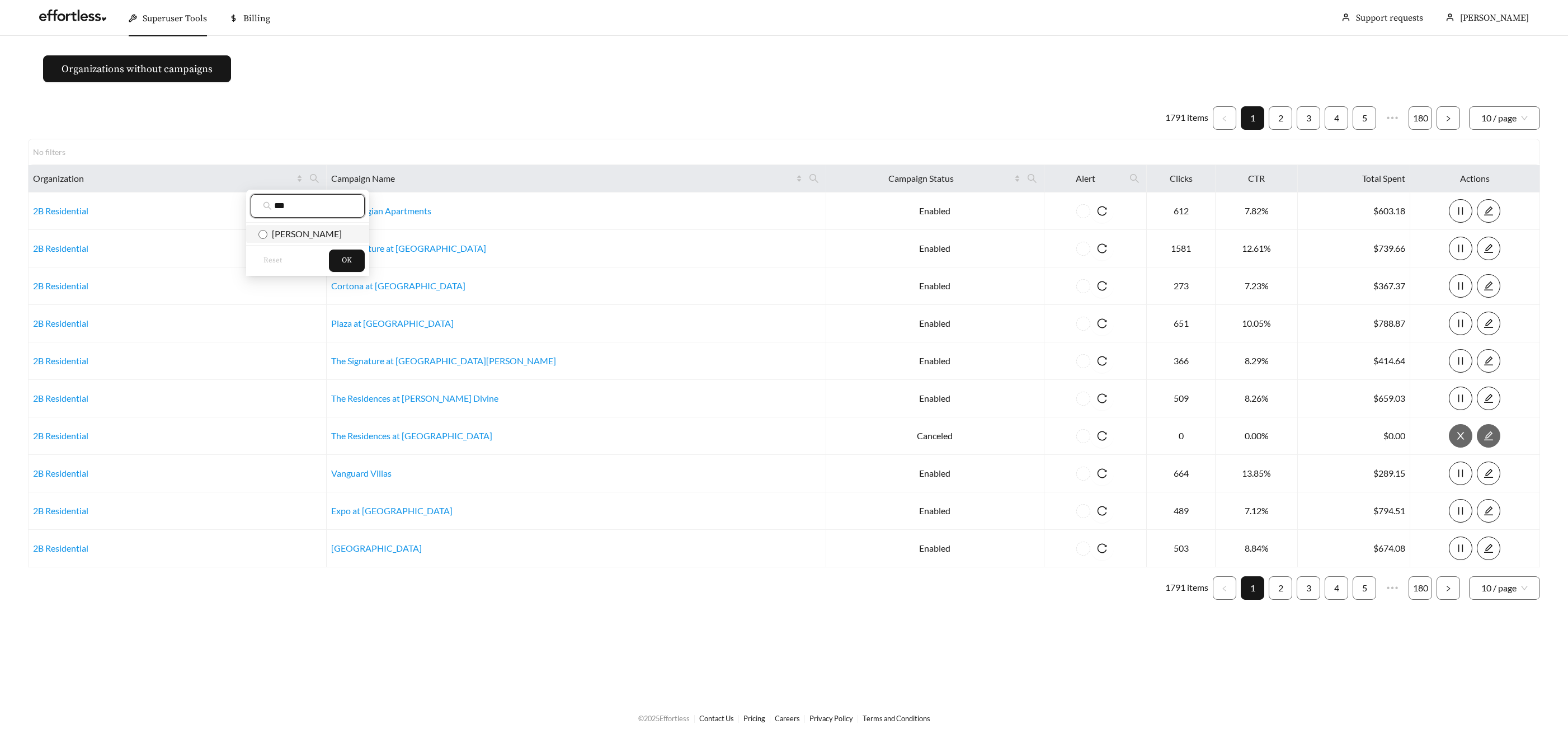
type input "***"
drag, startPoint x: 335, startPoint y: 229, endPoint x: 344, endPoint y: 243, distance: 16.6
click at [334, 229] on span "Embrey" at bounding box center [307, 234] width 98 height 12
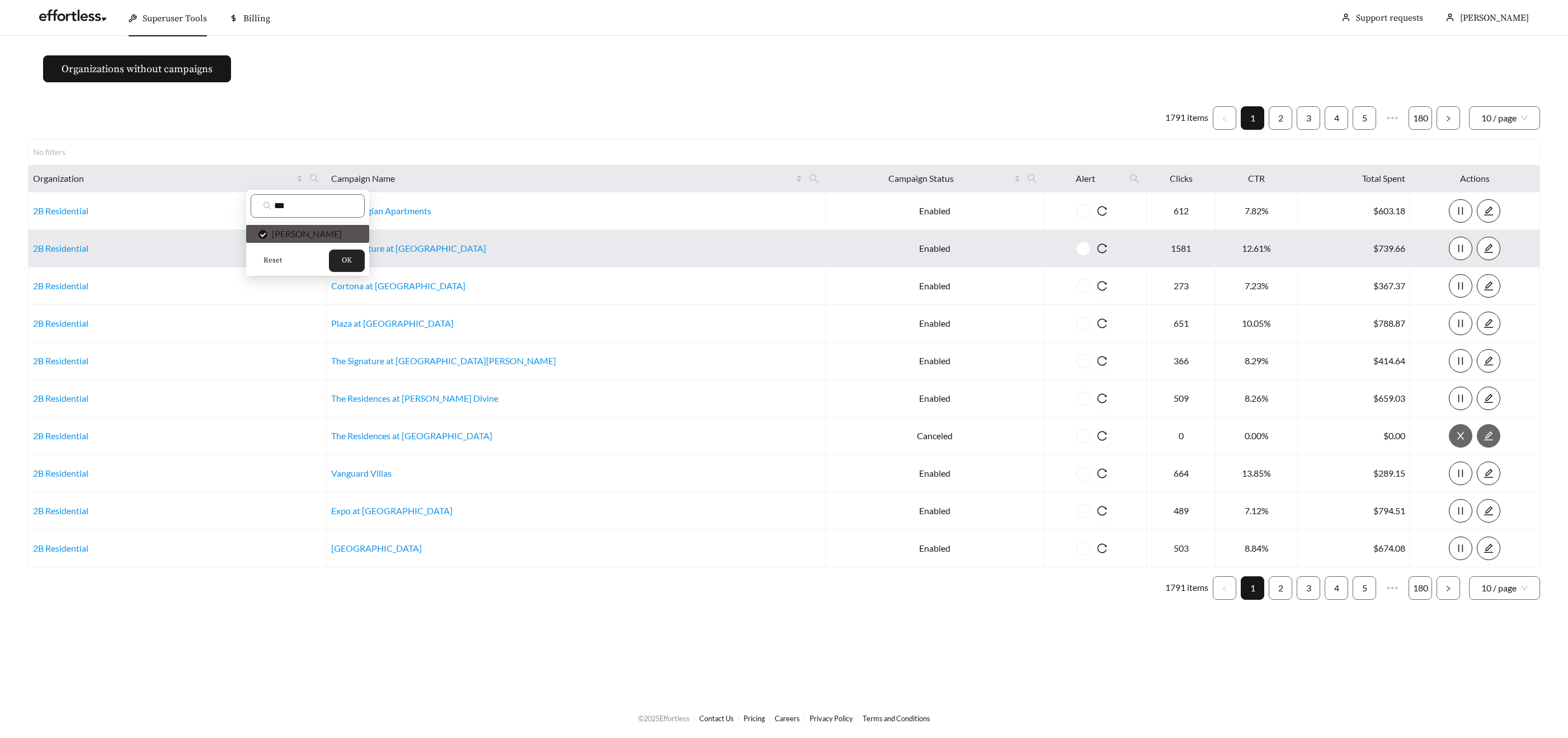
drag, startPoint x: 351, startPoint y: 258, endPoint x: 365, endPoint y: 248, distance: 17.2
click at [351, 257] on span "OK" at bounding box center [347, 260] width 10 height 11
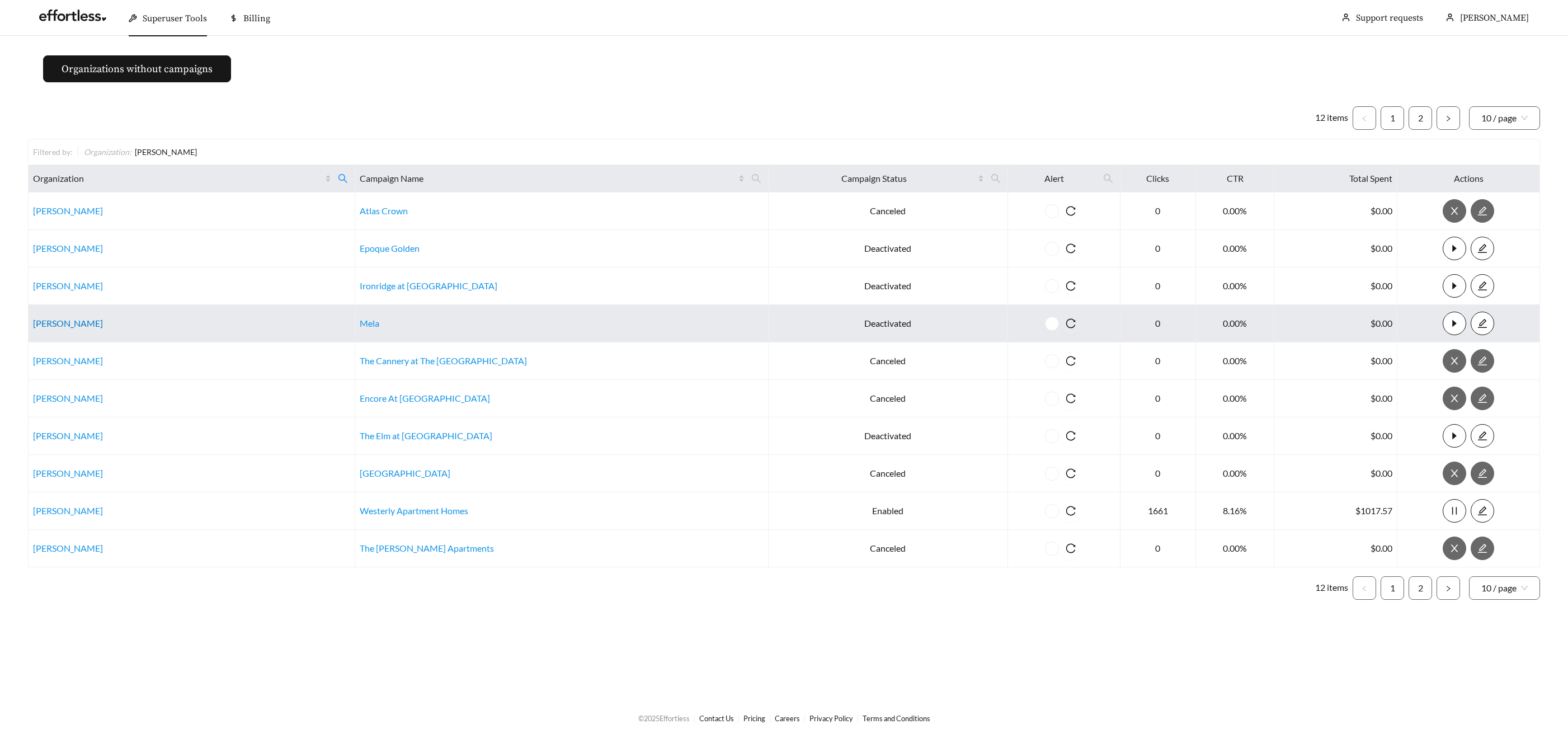
click at [56, 322] on link "Embrey" at bounding box center [68, 323] width 70 height 11
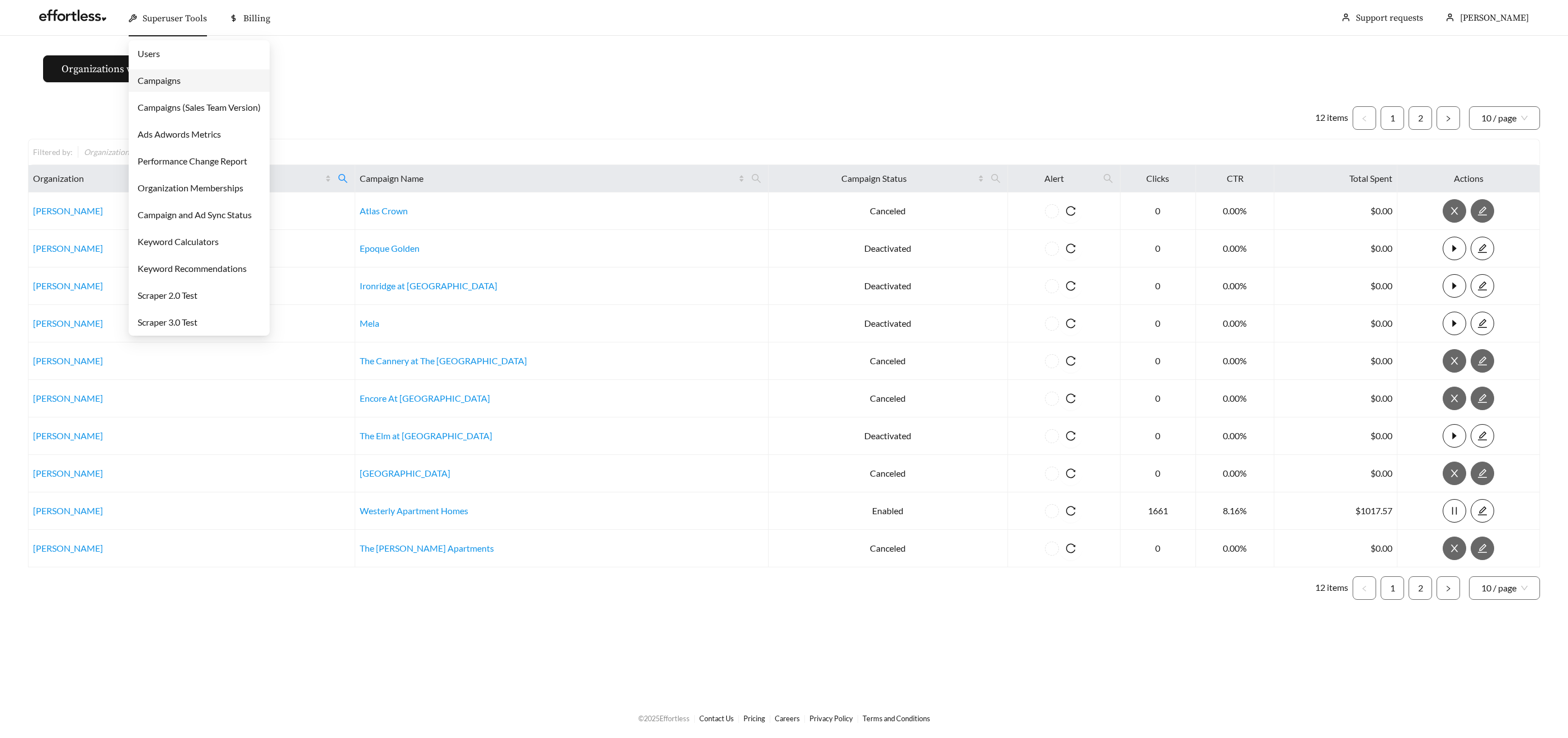
click at [174, 27] on div "Superuser Tools" at bounding box center [168, 18] width 78 height 36
click at [180, 75] on link "Campaigns" at bounding box center [159, 80] width 43 height 11
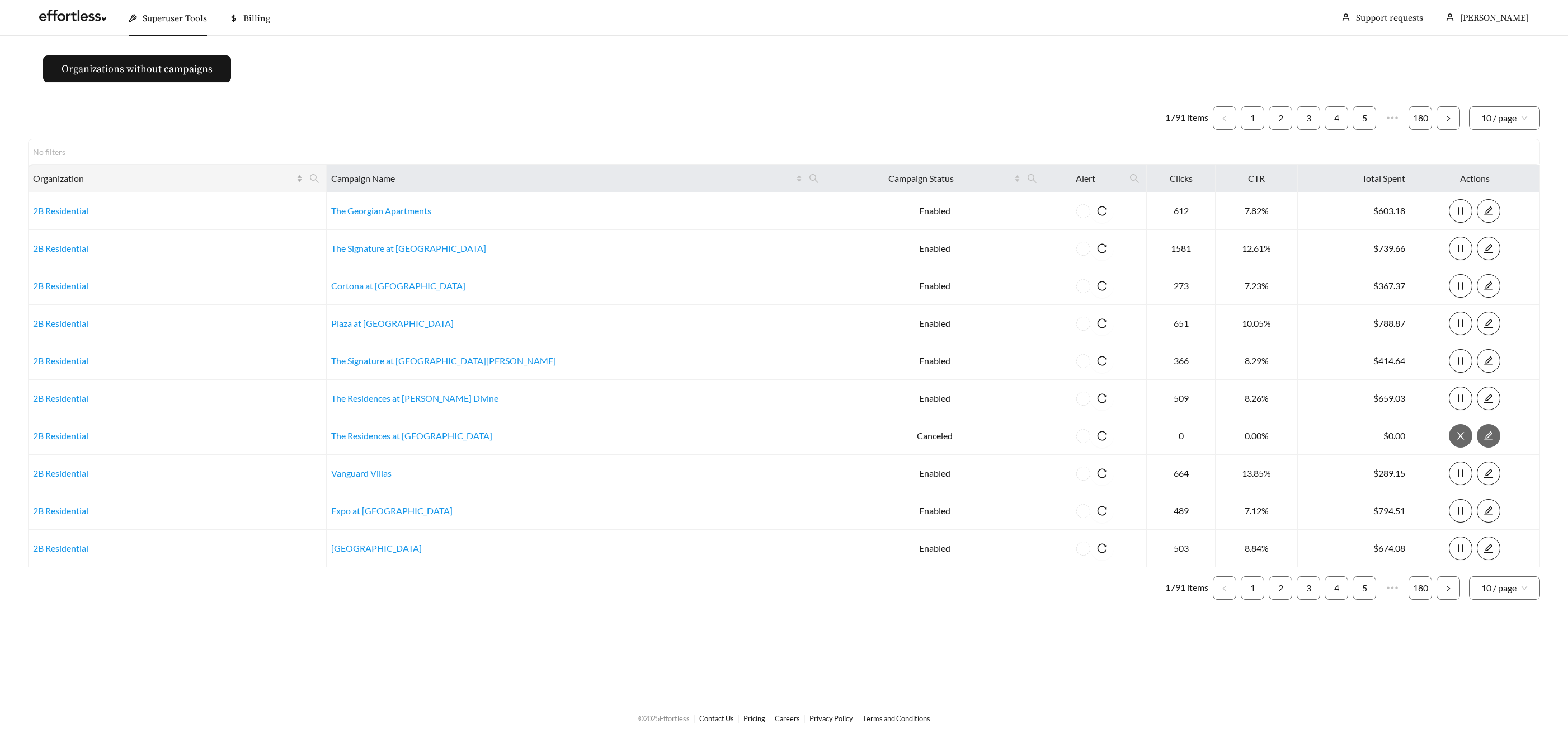
drag, startPoint x: 359, startPoint y: 177, endPoint x: 338, endPoint y: 183, distance: 21.8
click at [320, 177] on icon "search" at bounding box center [314, 178] width 10 height 10
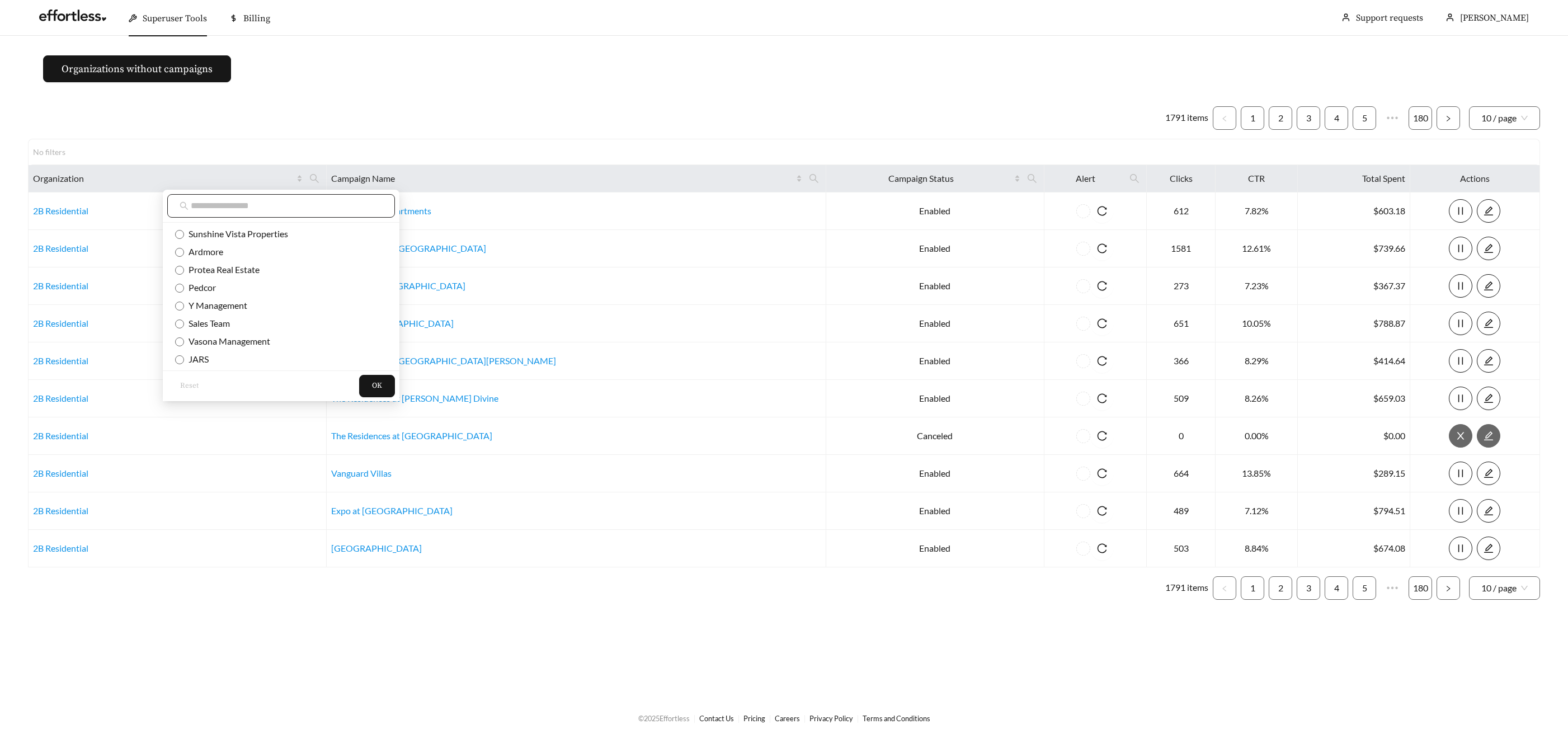
click at [259, 212] on input "text" at bounding box center [286, 206] width 192 height 14
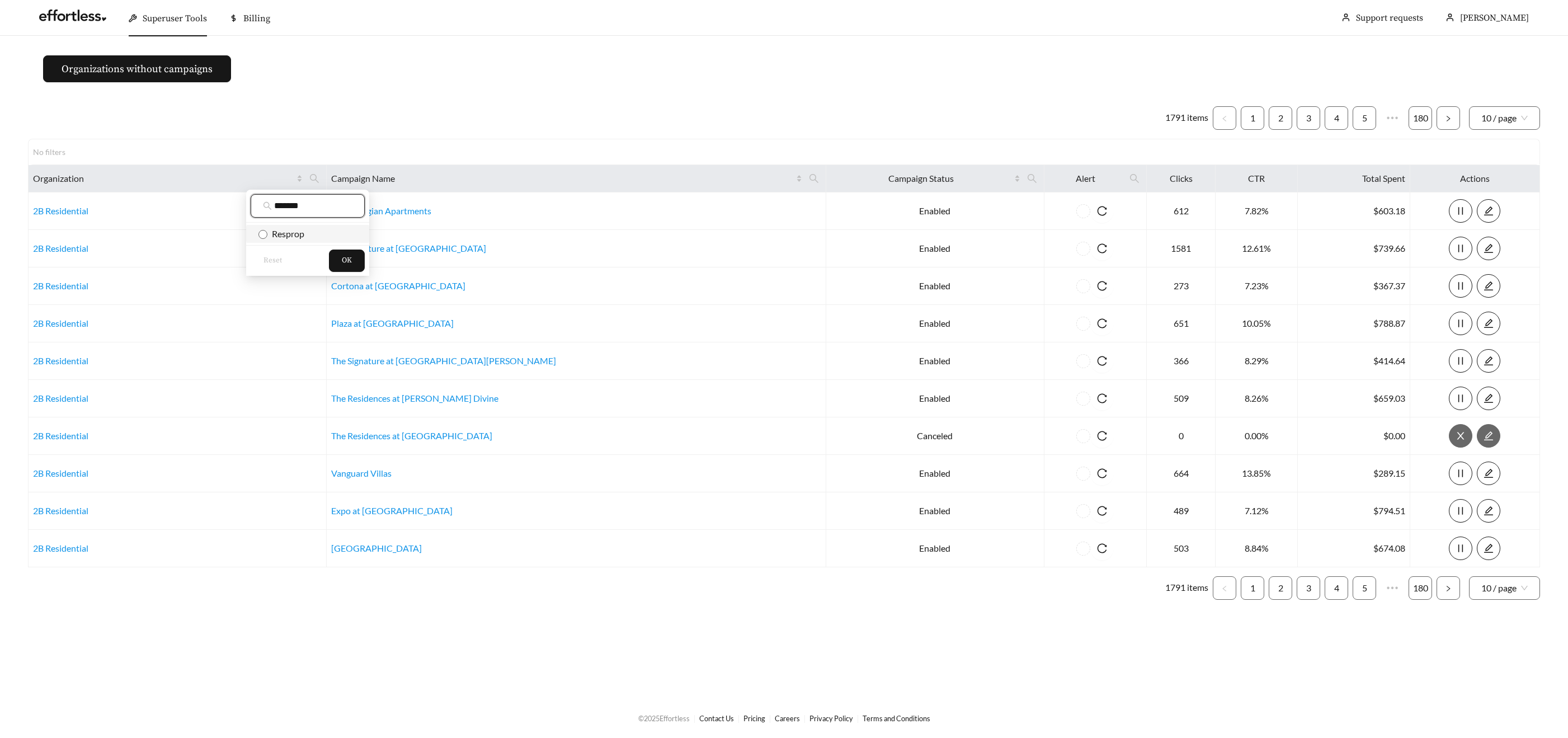
type input "*******"
click at [281, 233] on span "Resprop" at bounding box center [286, 233] width 37 height 11
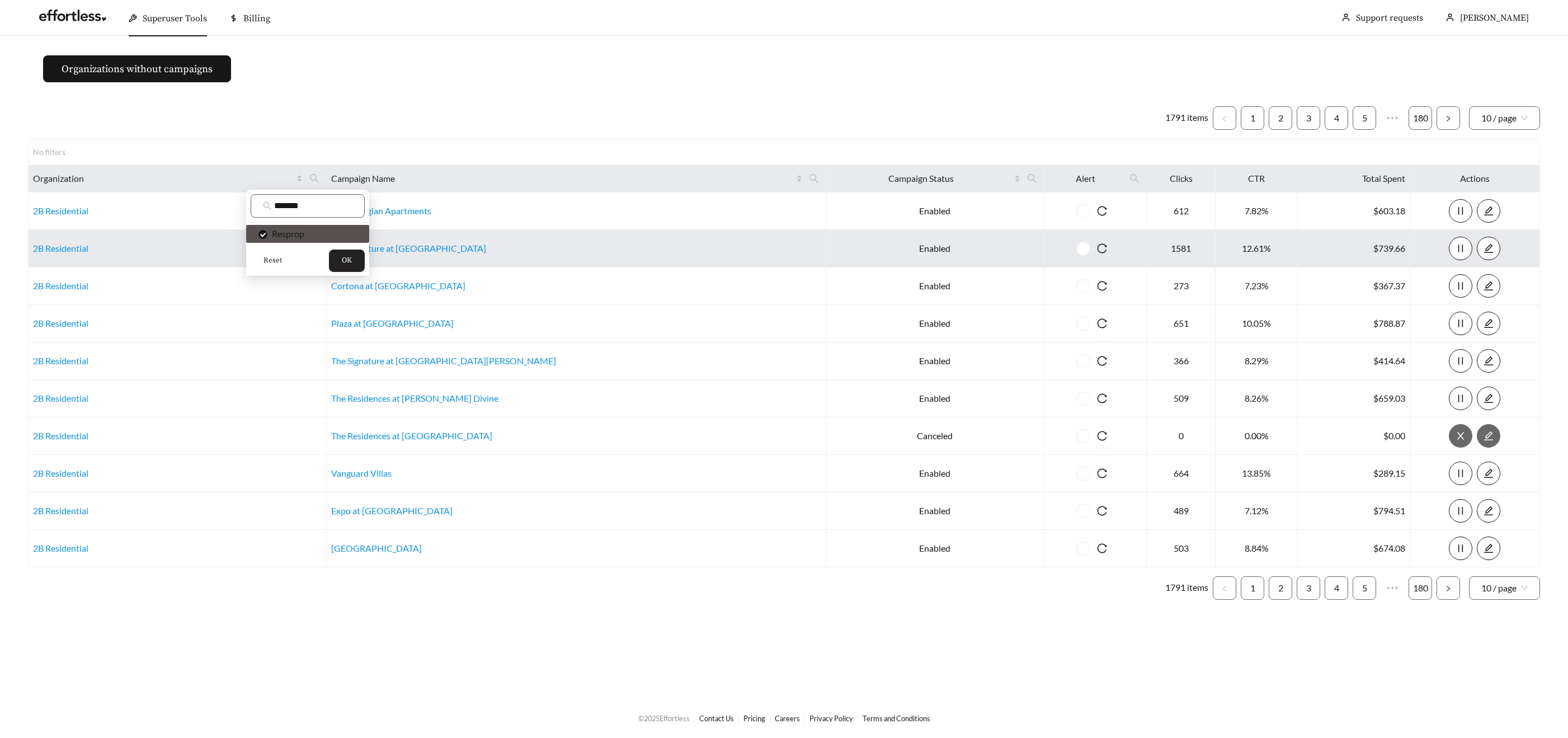
click at [347, 256] on span "OK" at bounding box center [347, 260] width 10 height 11
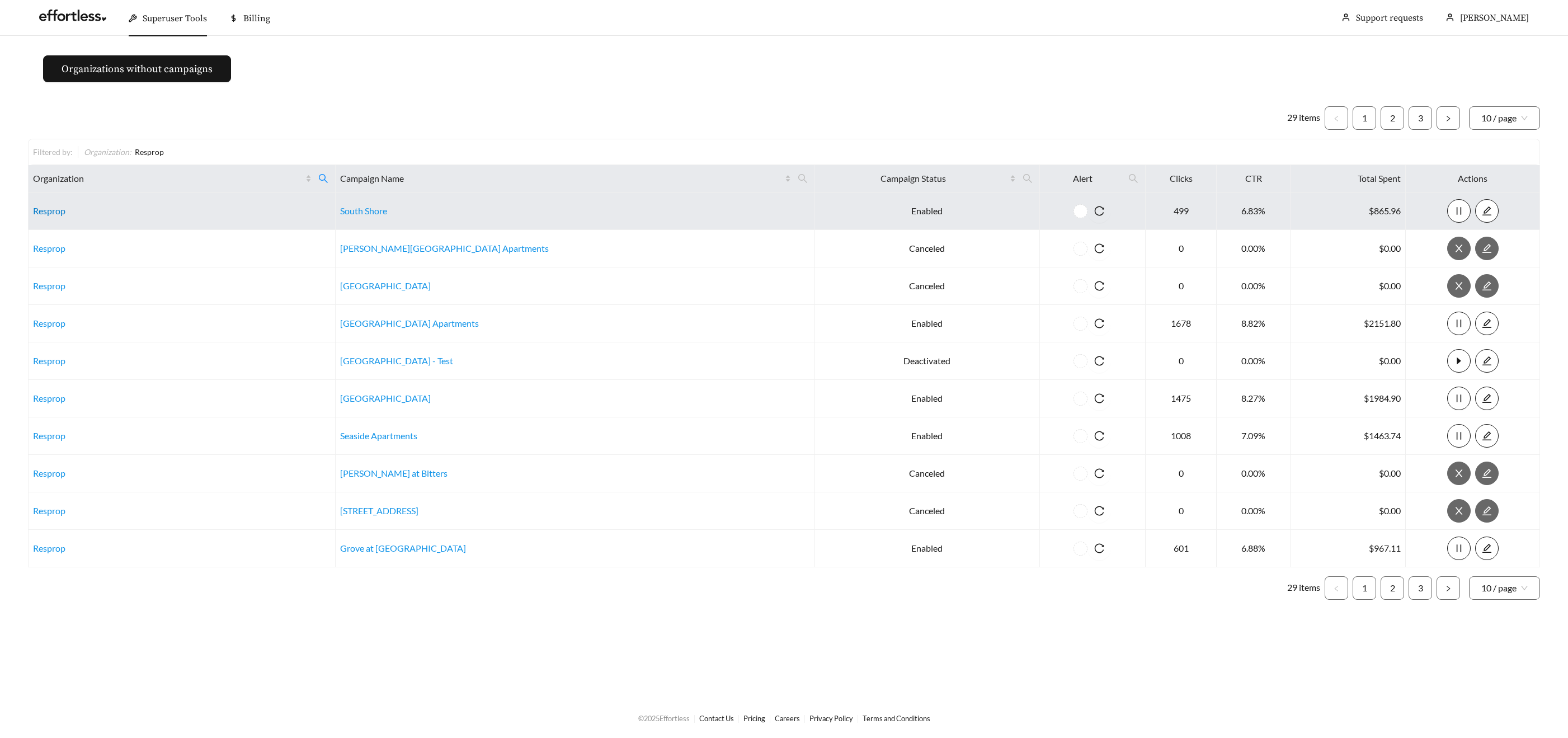
click at [56, 210] on link "Resprop" at bounding box center [50, 211] width 33 height 11
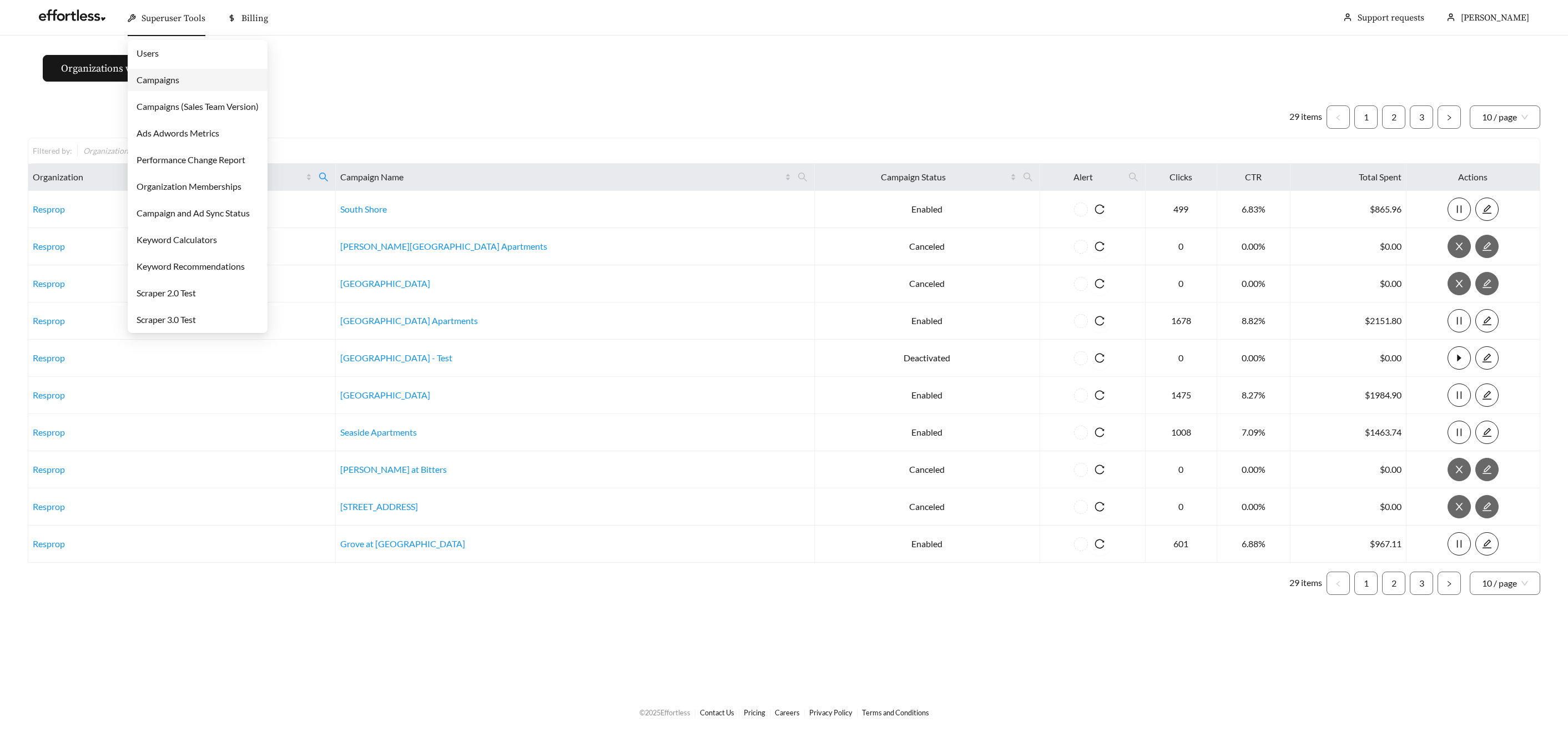
click at [166, 15] on span "Superuser Tools" at bounding box center [173, 18] width 64 height 11
click at [171, 77] on link "Campaigns" at bounding box center [158, 79] width 42 height 11
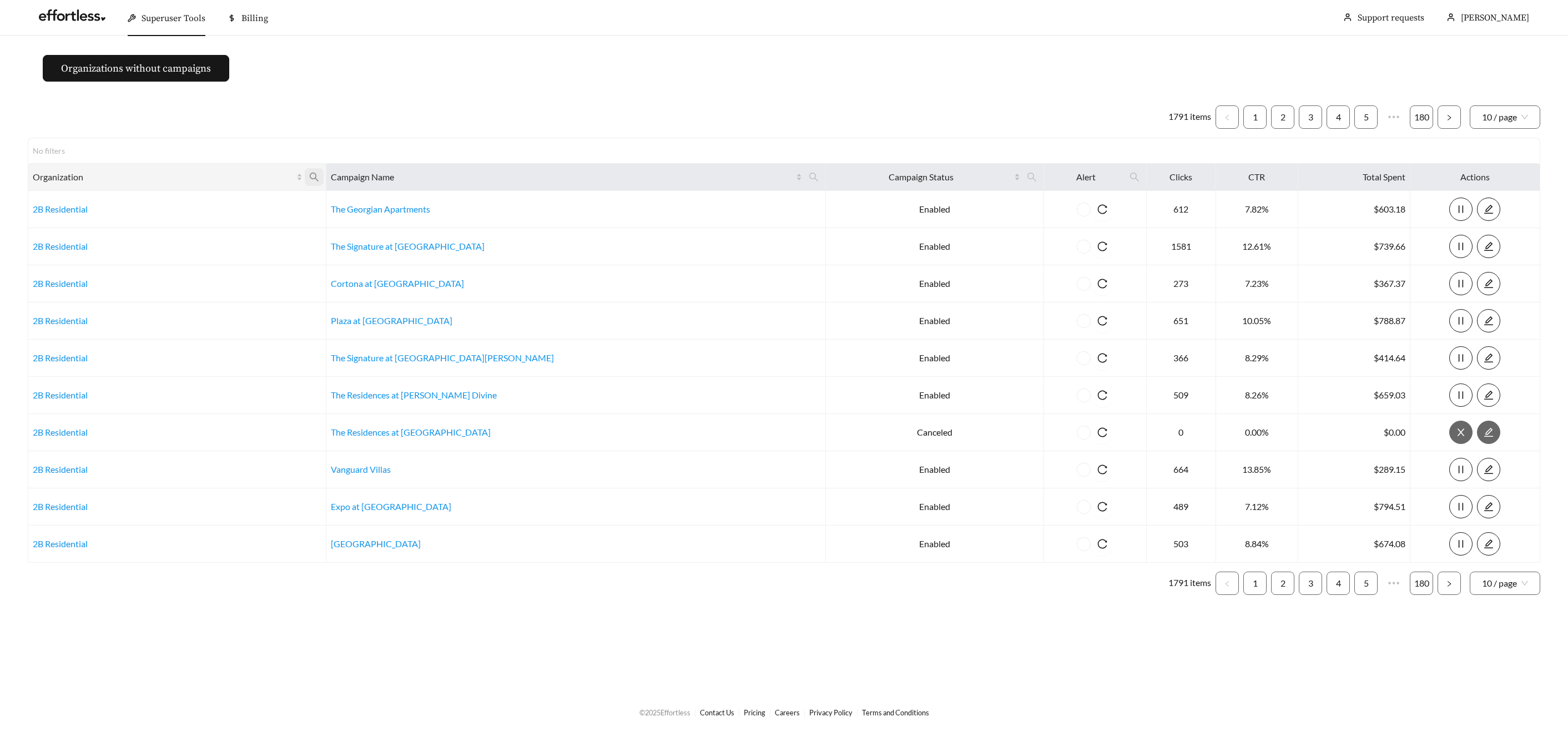
click at [319, 176] on icon "search" at bounding box center [314, 177] width 10 height 10
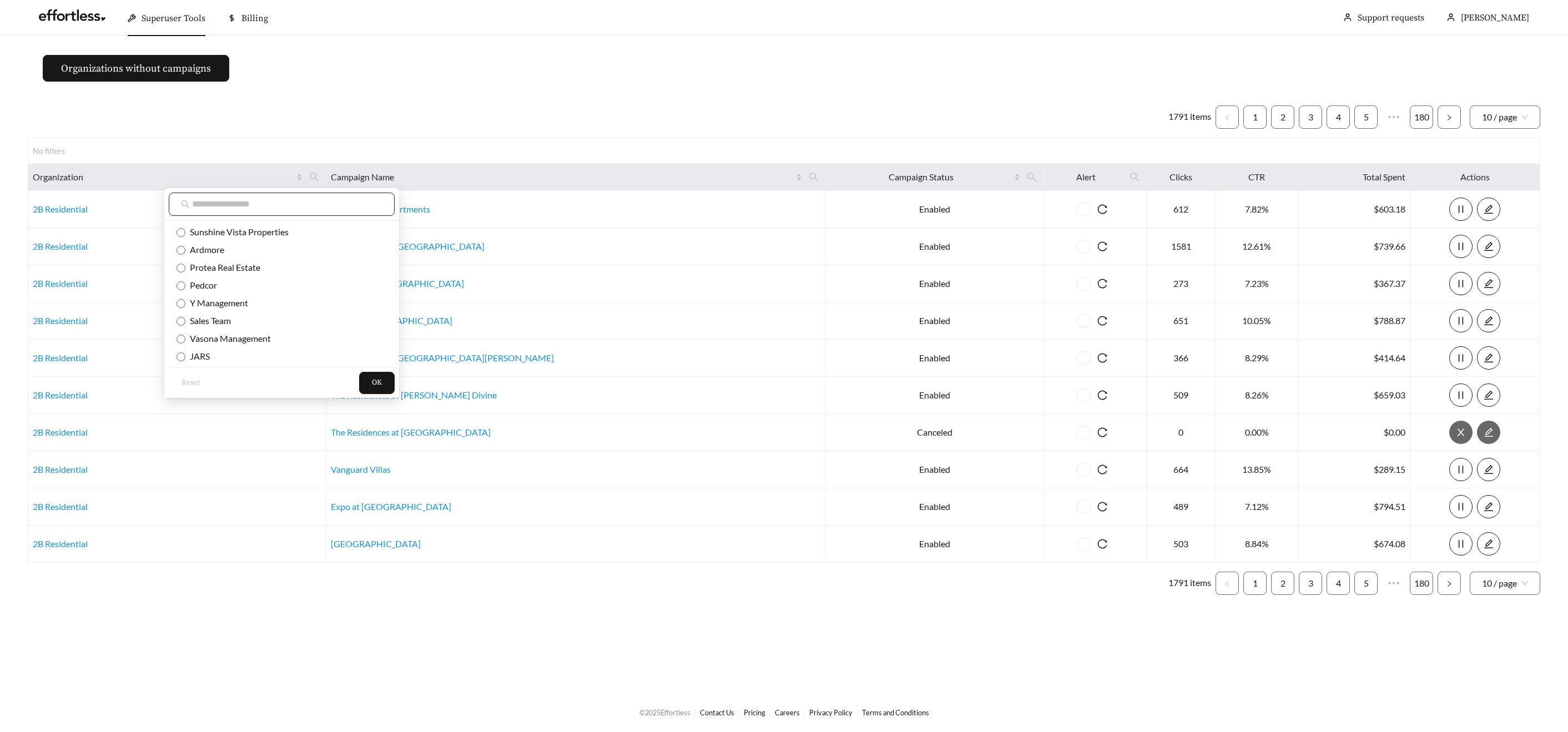
click at [322, 200] on input "text" at bounding box center [287, 205] width 191 height 13
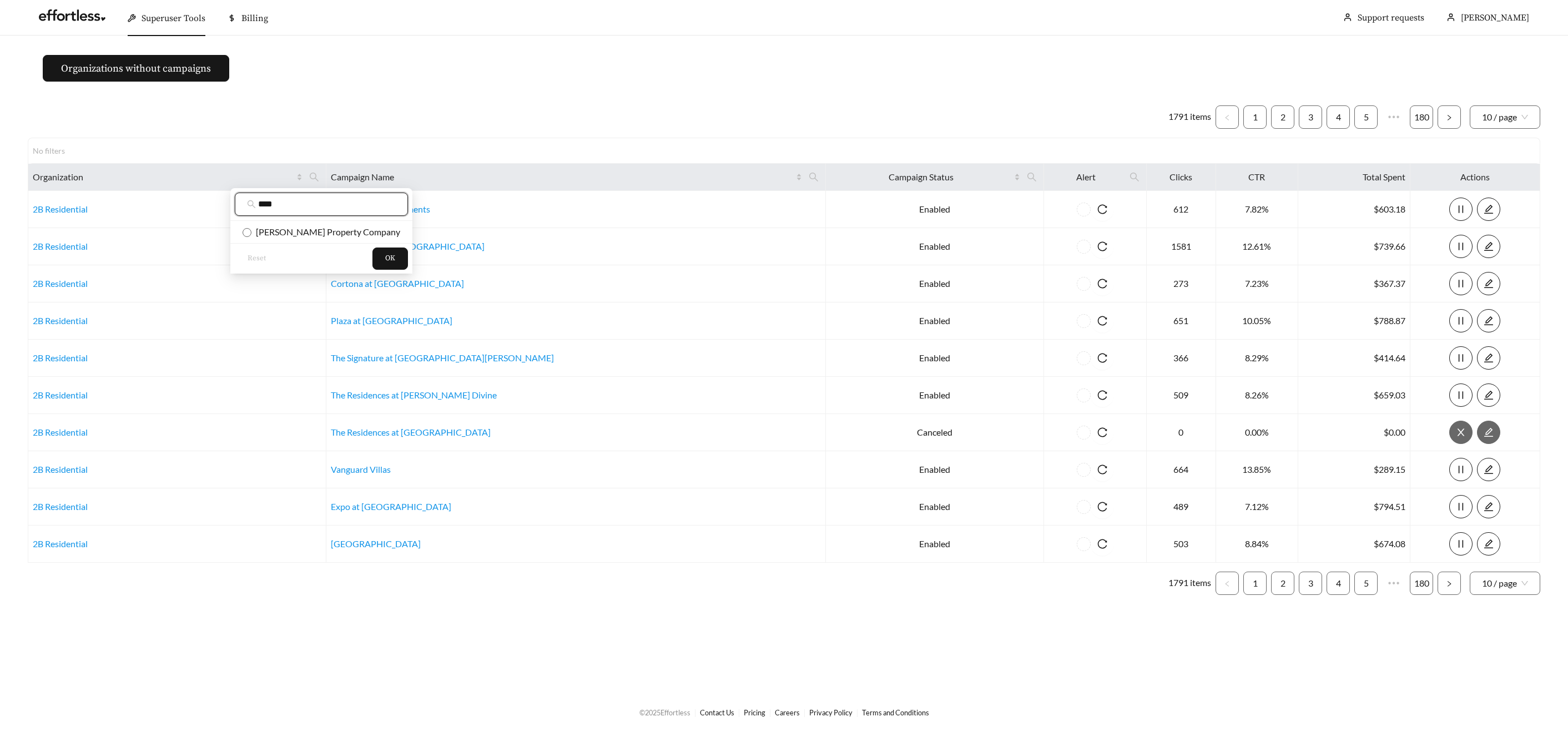
type input "****"
click at [331, 238] on li "Curtin Property Company" at bounding box center [321, 231] width 182 height 17
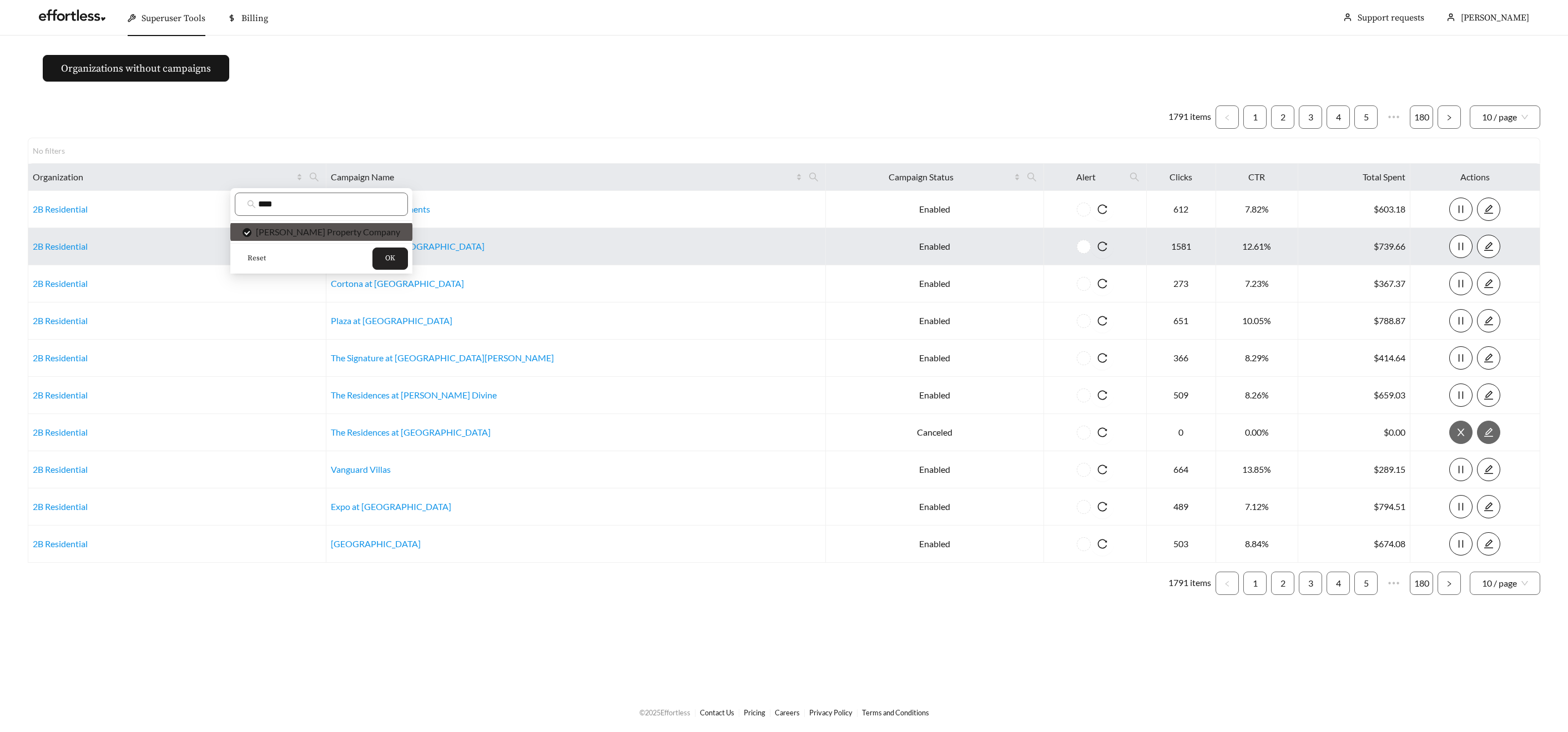
click at [372, 264] on button "OK" at bounding box center [390, 258] width 36 height 22
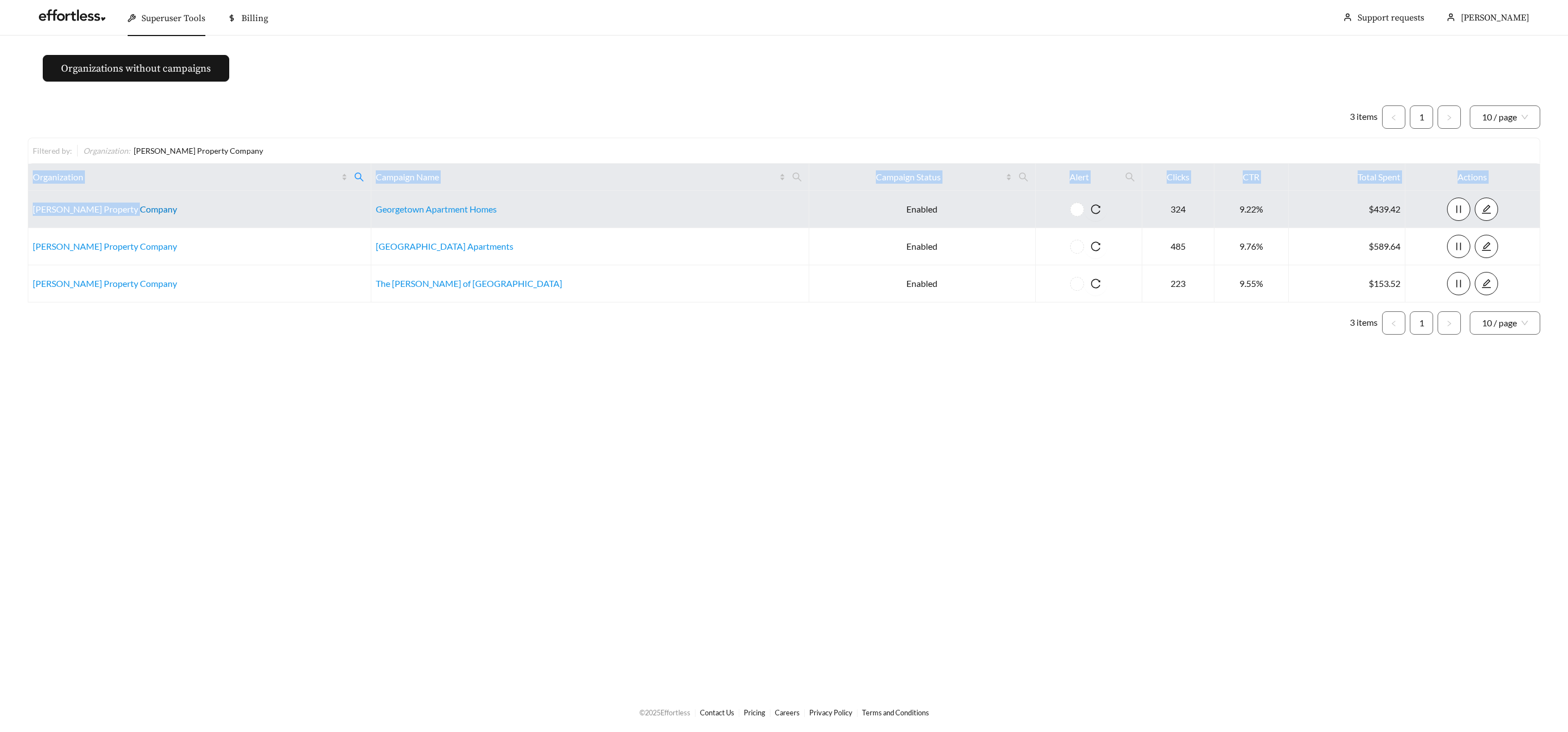
drag, startPoint x: 106, startPoint y: 205, endPoint x: 42, endPoint y: 210, distance: 64.2
click at [22, 204] on main "Organizations without campaigns 3 items 1 10 / page Filtered by: Organization :…" at bounding box center [784, 363] width 1568 height 656
click at [151, 209] on td "Curtin Property Company" at bounding box center [200, 209] width 343 height 37
drag, startPoint x: 137, startPoint y: 212, endPoint x: 38, endPoint y: 213, distance: 99.0
click at [33, 213] on td "Curtin Property Company" at bounding box center [200, 209] width 343 height 37
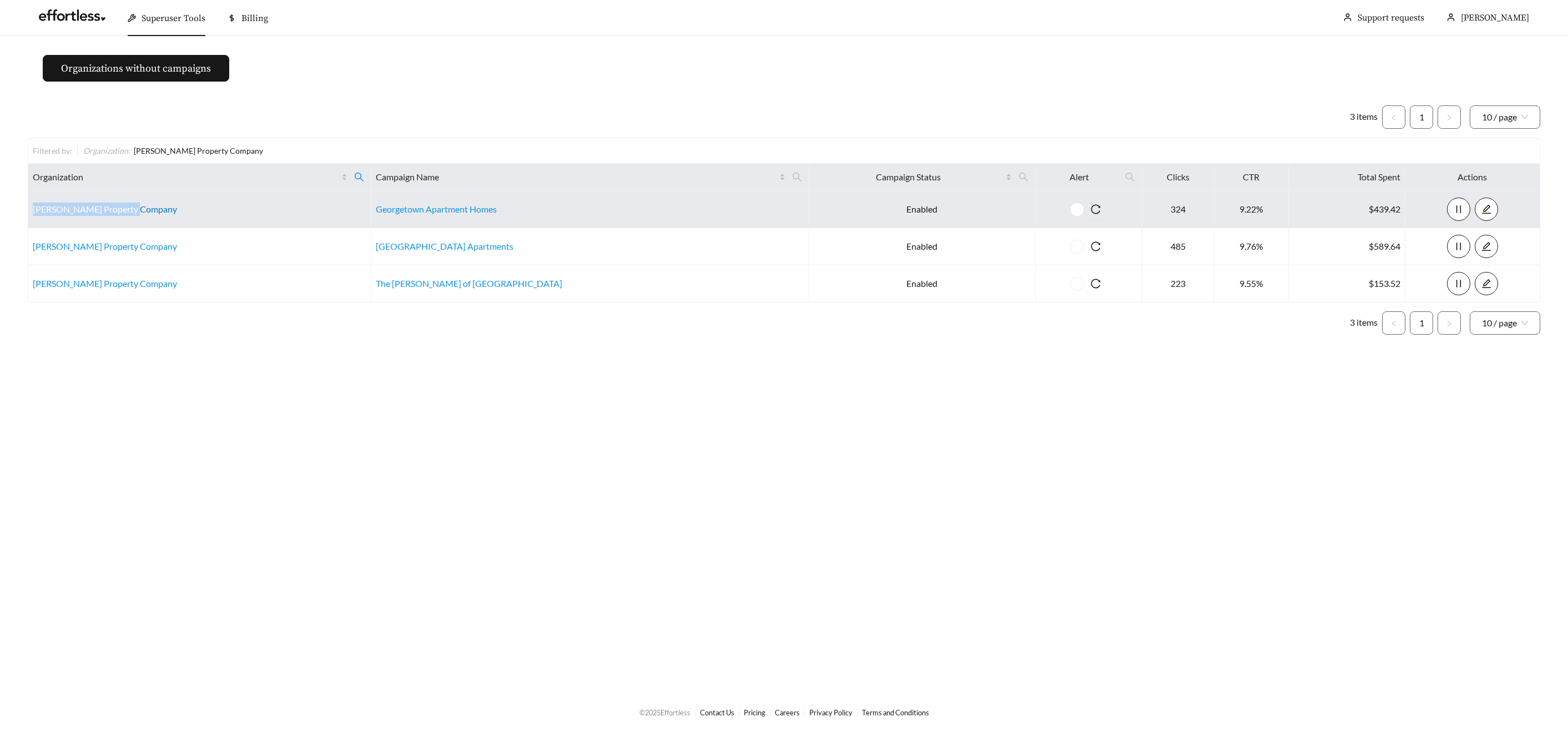
copy link "Curtin Property Company"
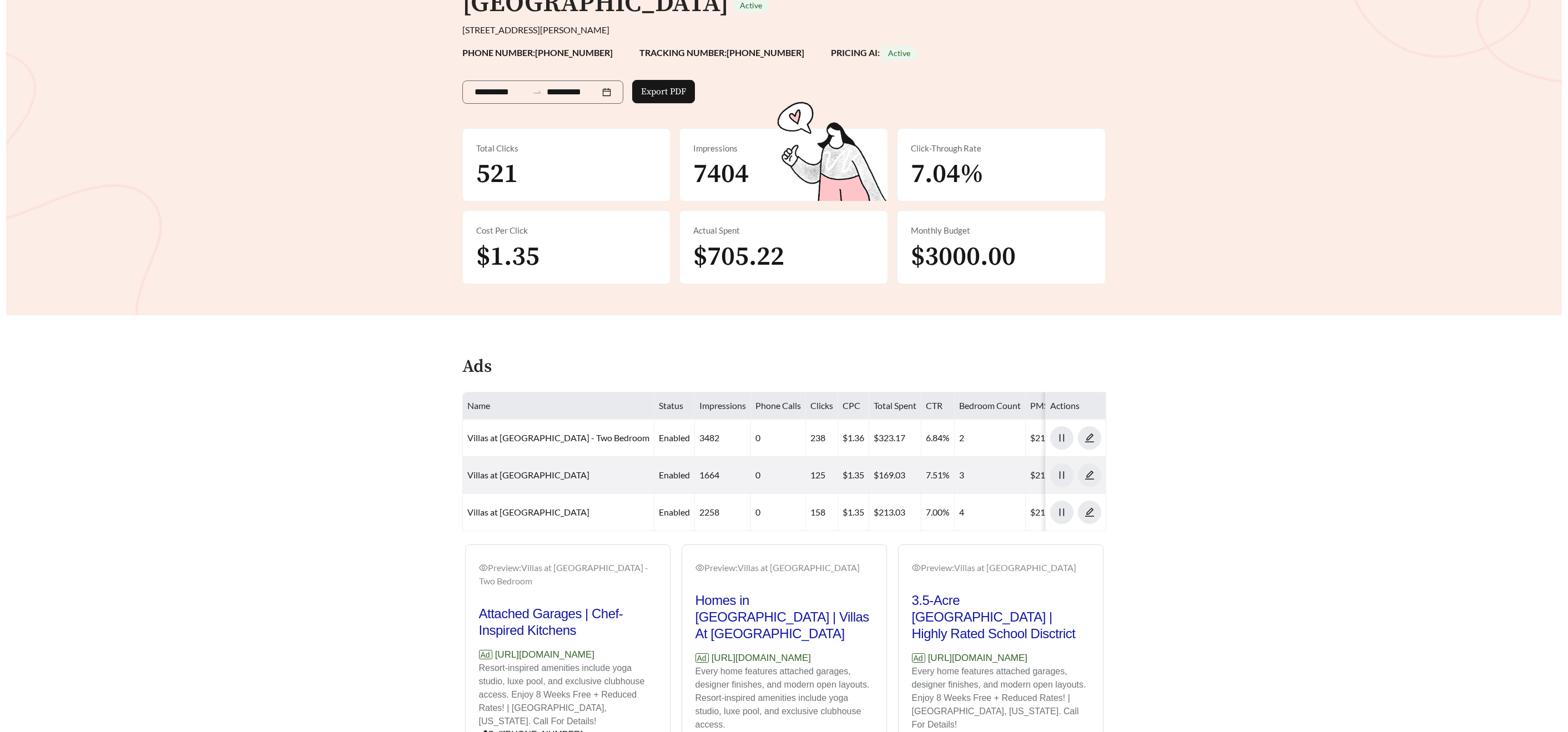
scroll to position [223, 0]
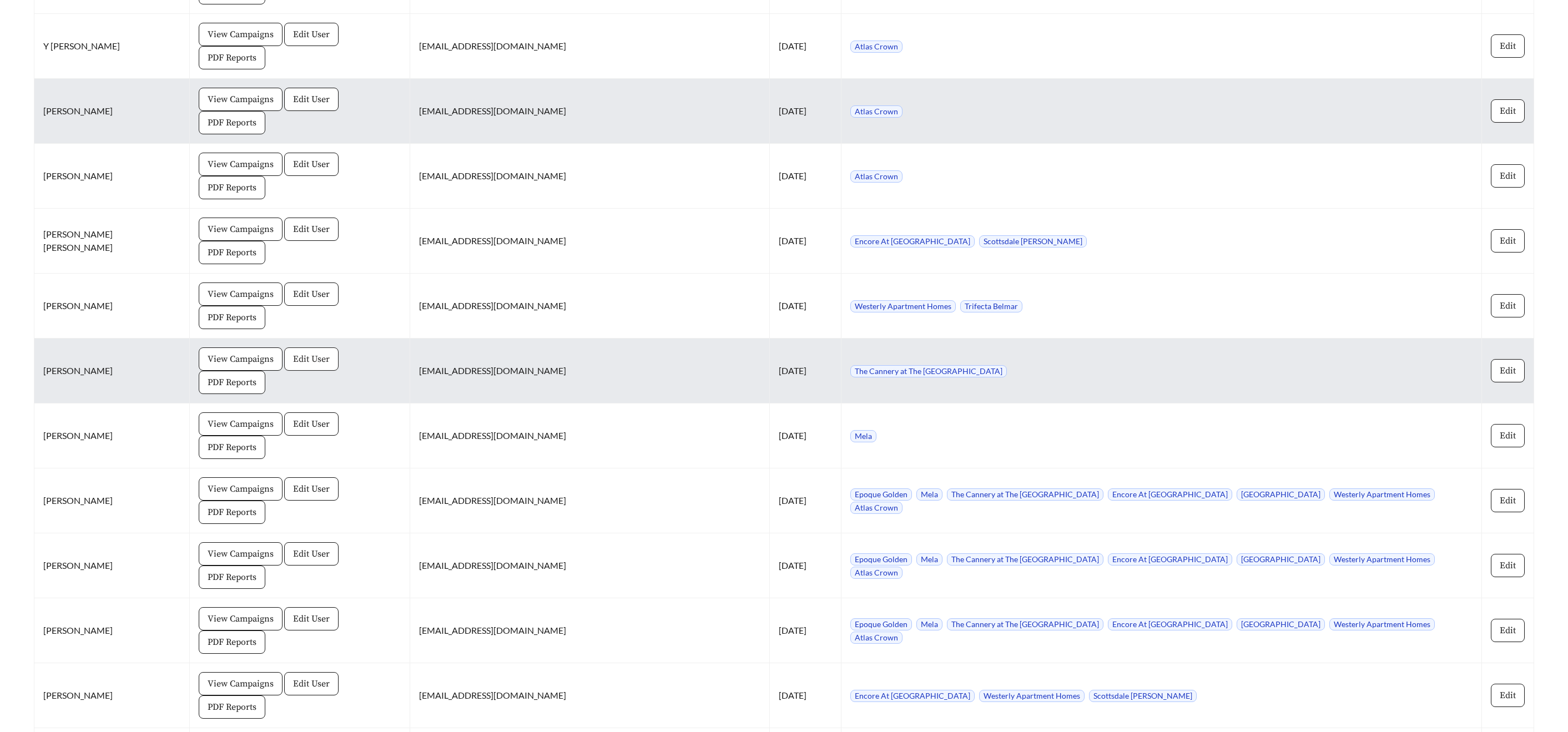
scroll to position [1007, 0]
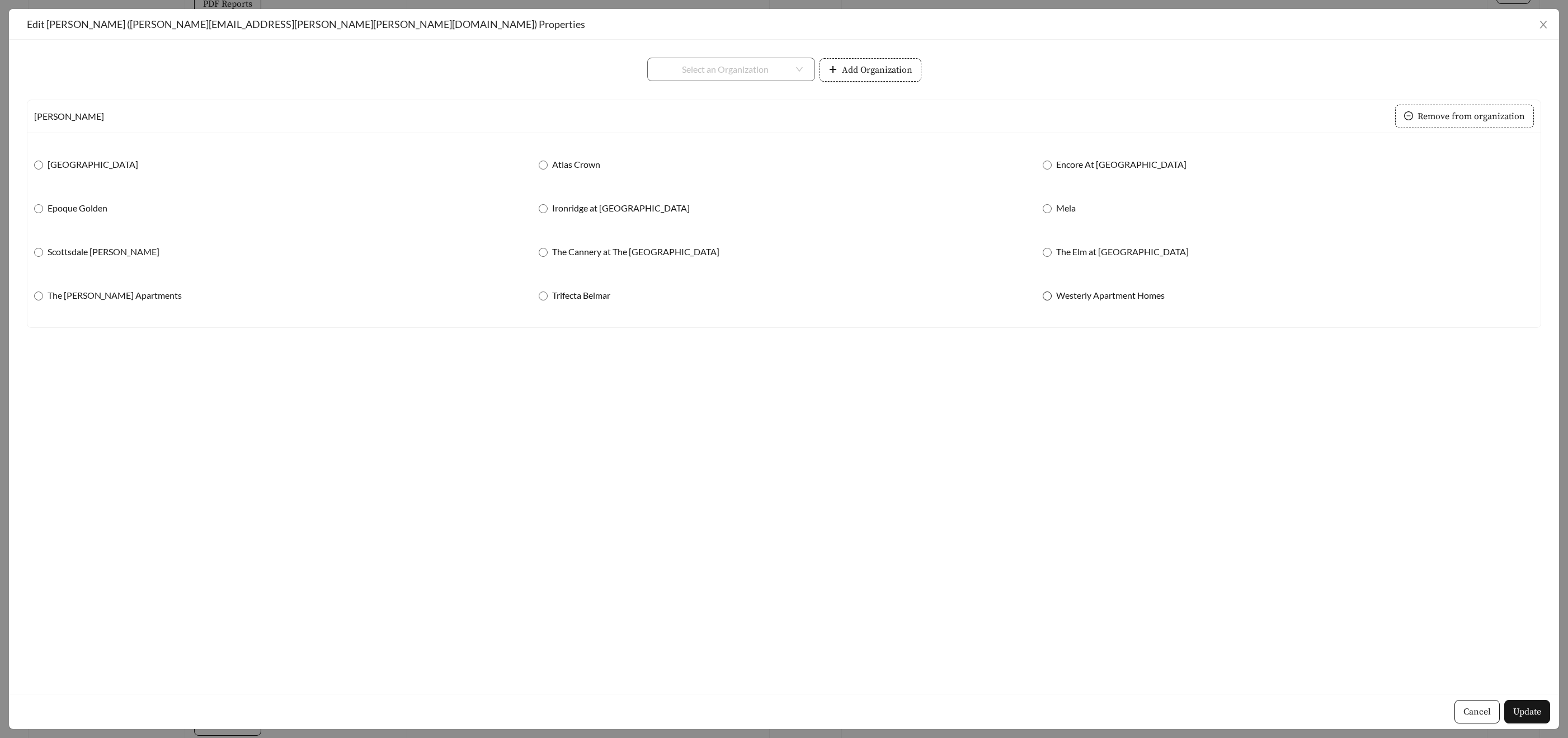
click at [1058, 297] on span "Westerly Apartment Homes" at bounding box center [1110, 295] width 117 height 14
click at [72, 243] on div "Scottsdale Hayden Townhomes" at bounding box center [280, 252] width 491 height 24
click at [70, 249] on span "Scottsdale Hayden Townhomes" at bounding box center [103, 252] width 121 height 14
click at [534, 296] on div "**********" at bounding box center [784, 302] width 505 height 37
click at [547, 296] on span at bounding box center [543, 296] width 9 height 9
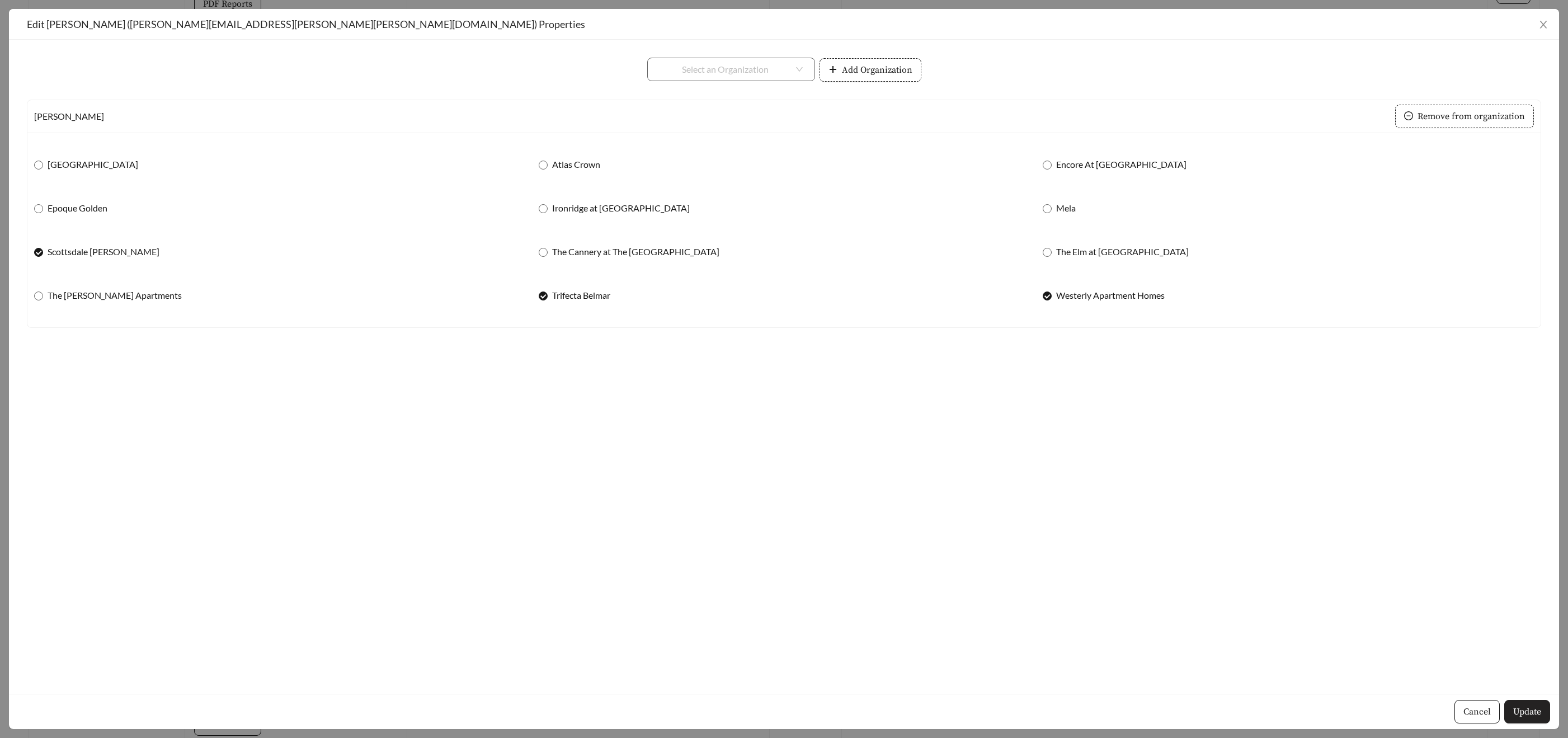
click at [1535, 706] on span "Update" at bounding box center [1527, 712] width 28 height 14
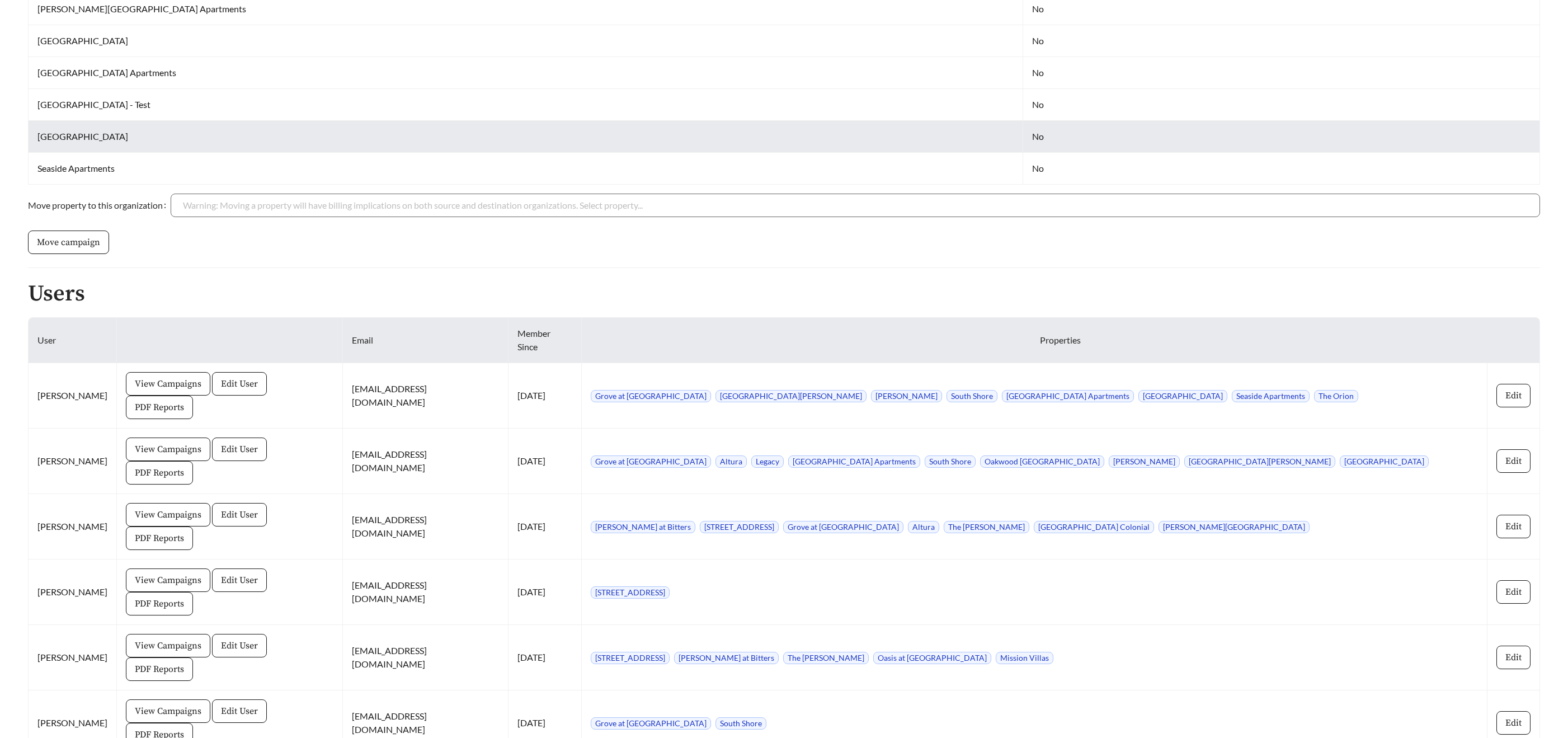
scroll to position [1228, 0]
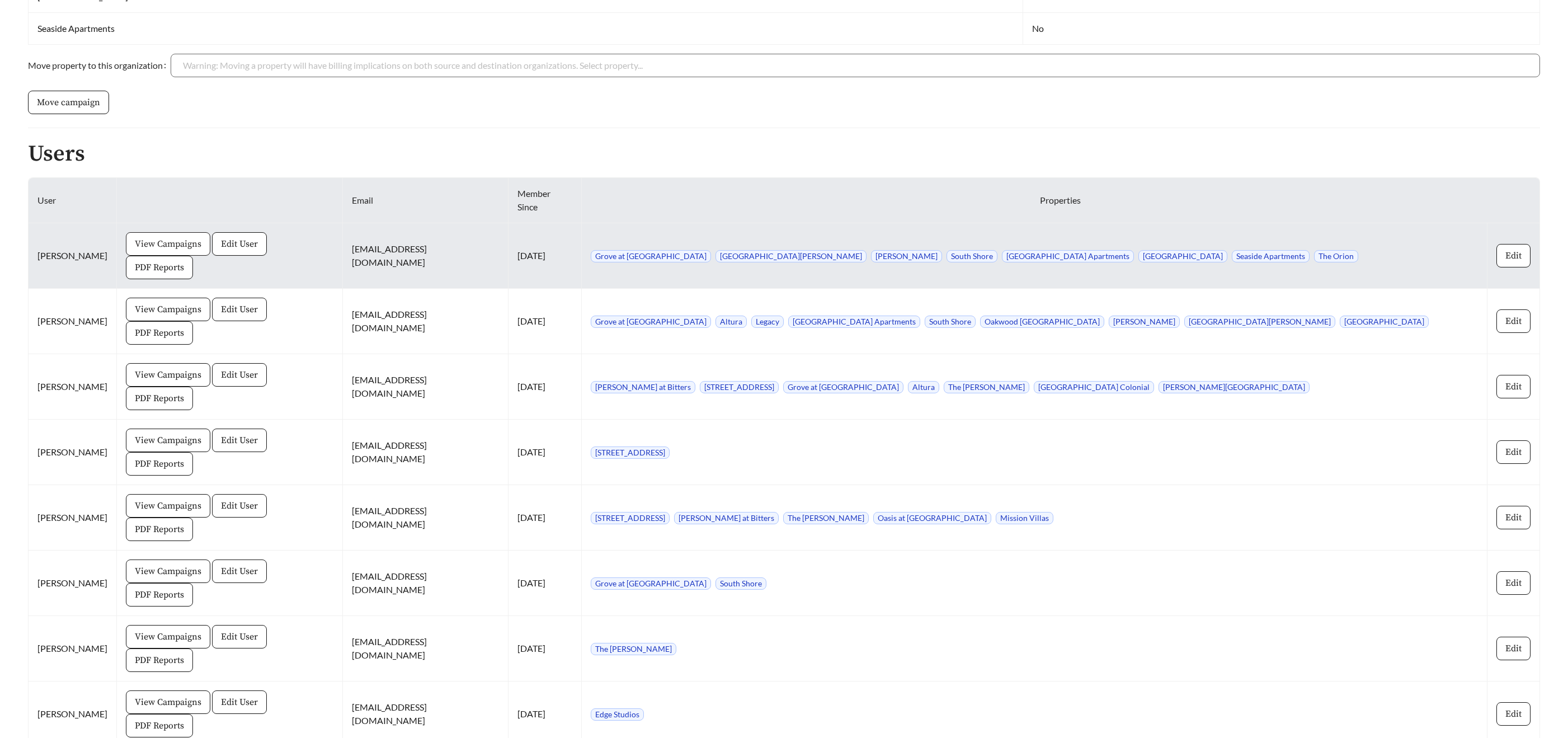
click at [193, 237] on span "View Campaigns" at bounding box center [168, 244] width 66 height 14
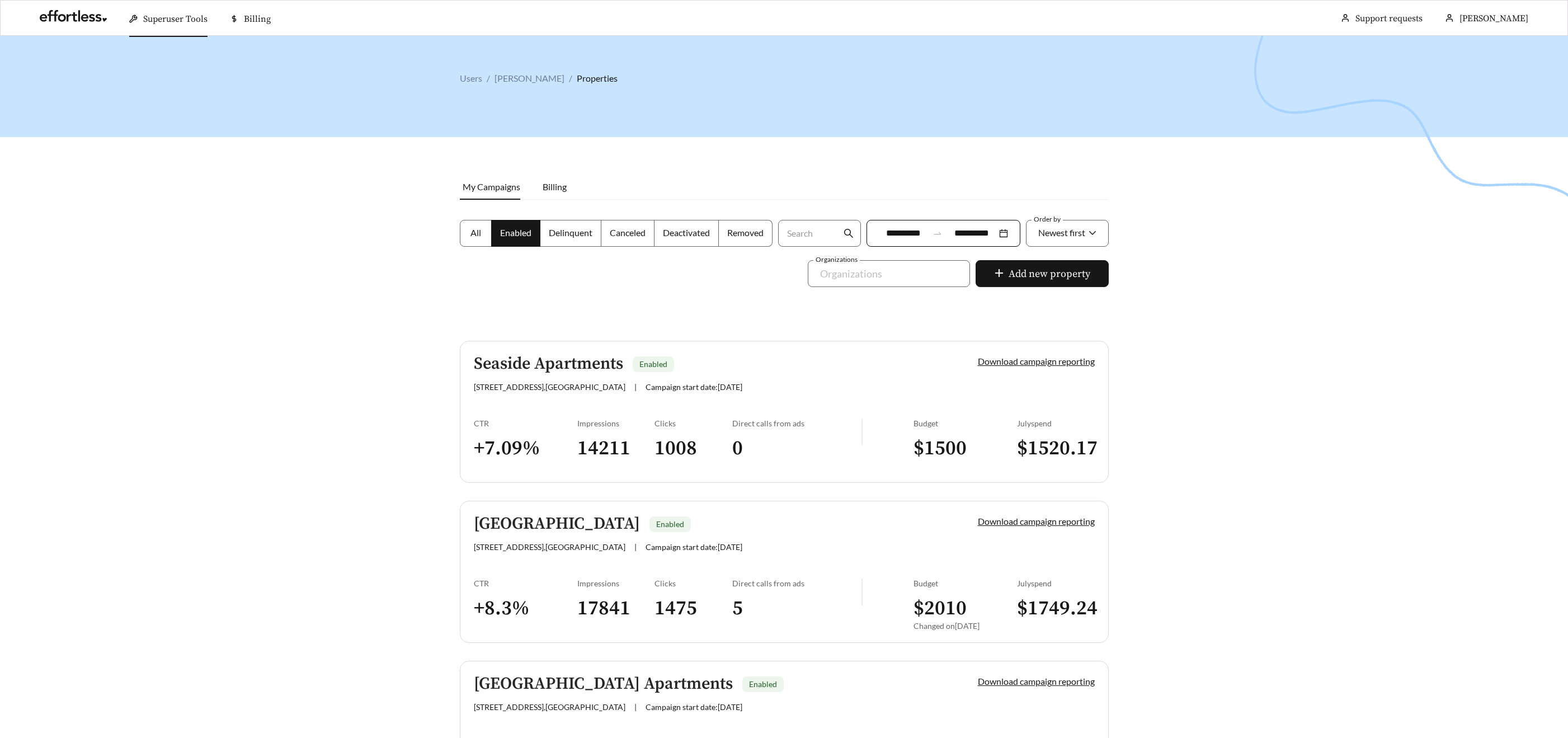
click at [486, 233] on label "All" at bounding box center [476, 233] width 32 height 27
click at [1052, 237] on div "Newest first" at bounding box center [1061, 233] width 47 height 24
click at [1050, 293] on span "A-Z" at bounding box center [1045, 296] width 15 height 11
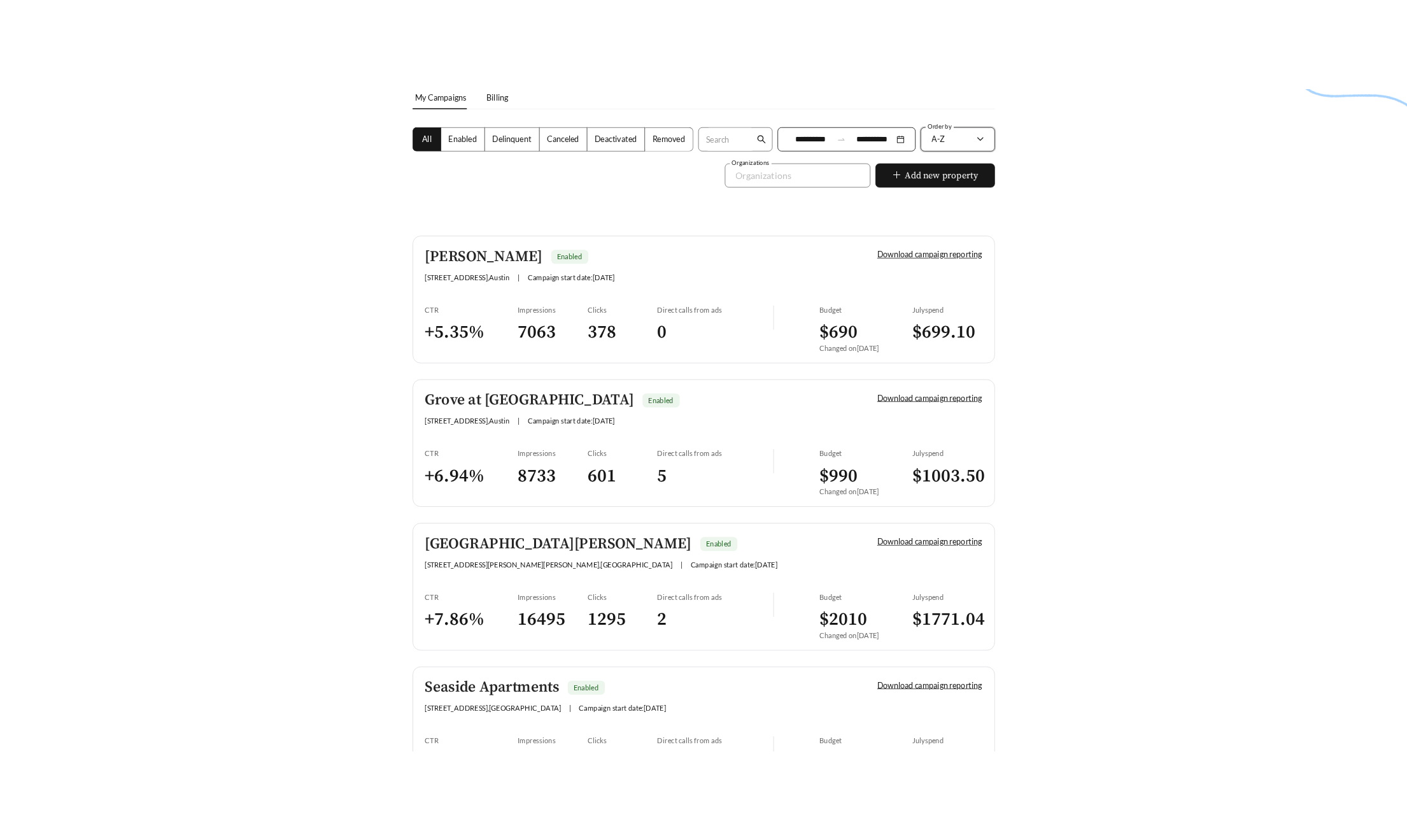
scroll to position [206, 0]
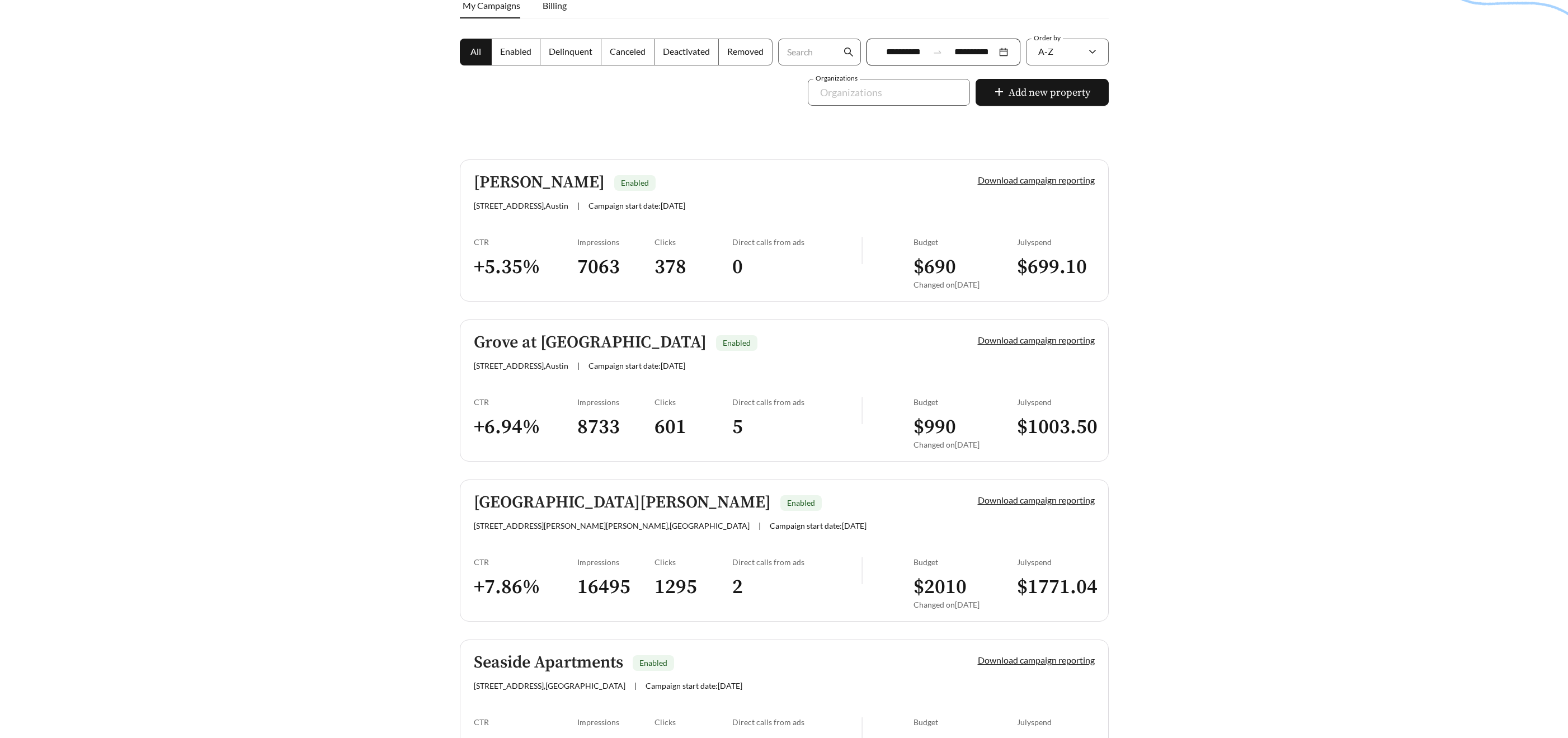
drag, startPoint x: 176, startPoint y: 250, endPoint x: 348, endPoint y: 237, distance: 172.5
click at [360, 240] on div at bounding box center [784, 224] width 1568 height 738
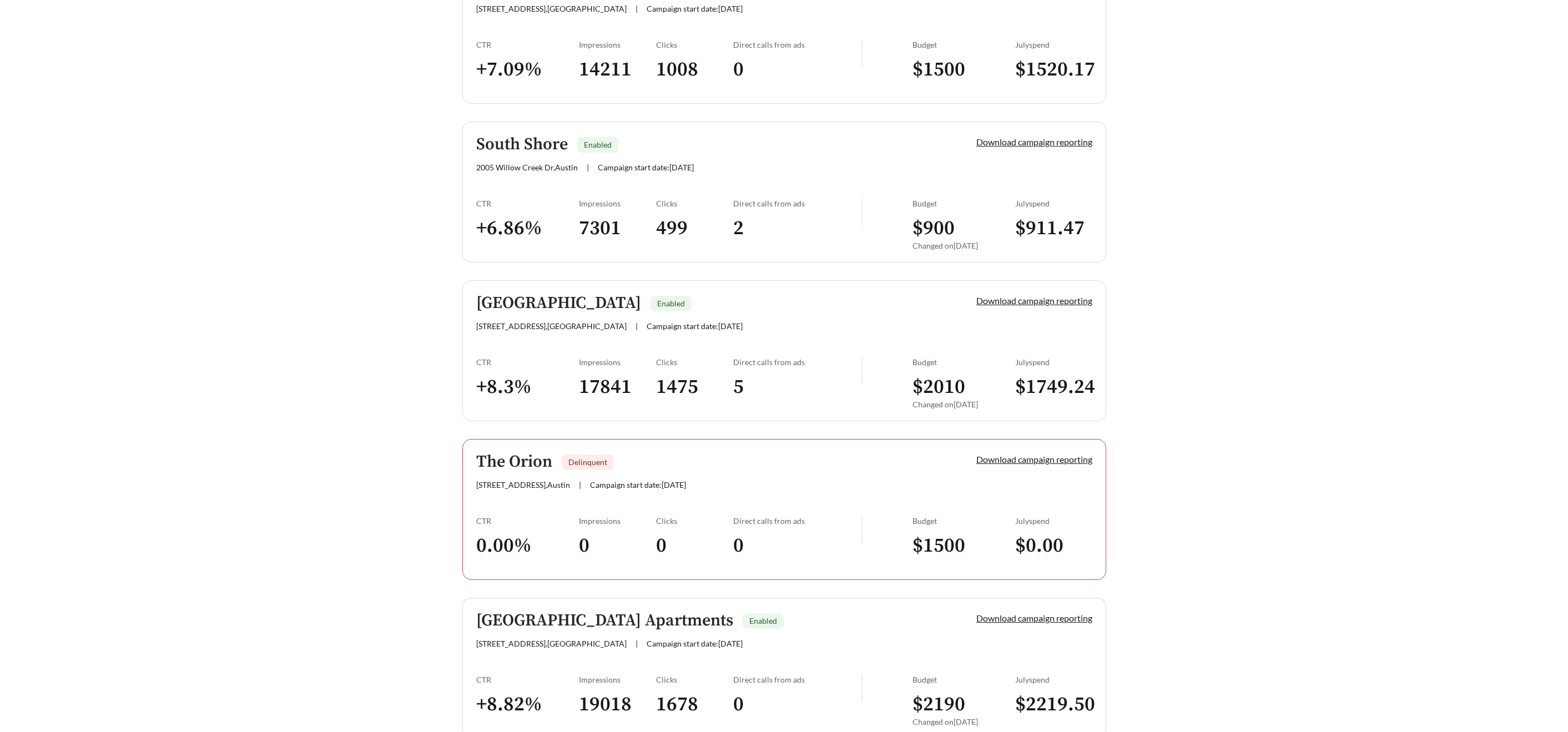
scroll to position [842, 0]
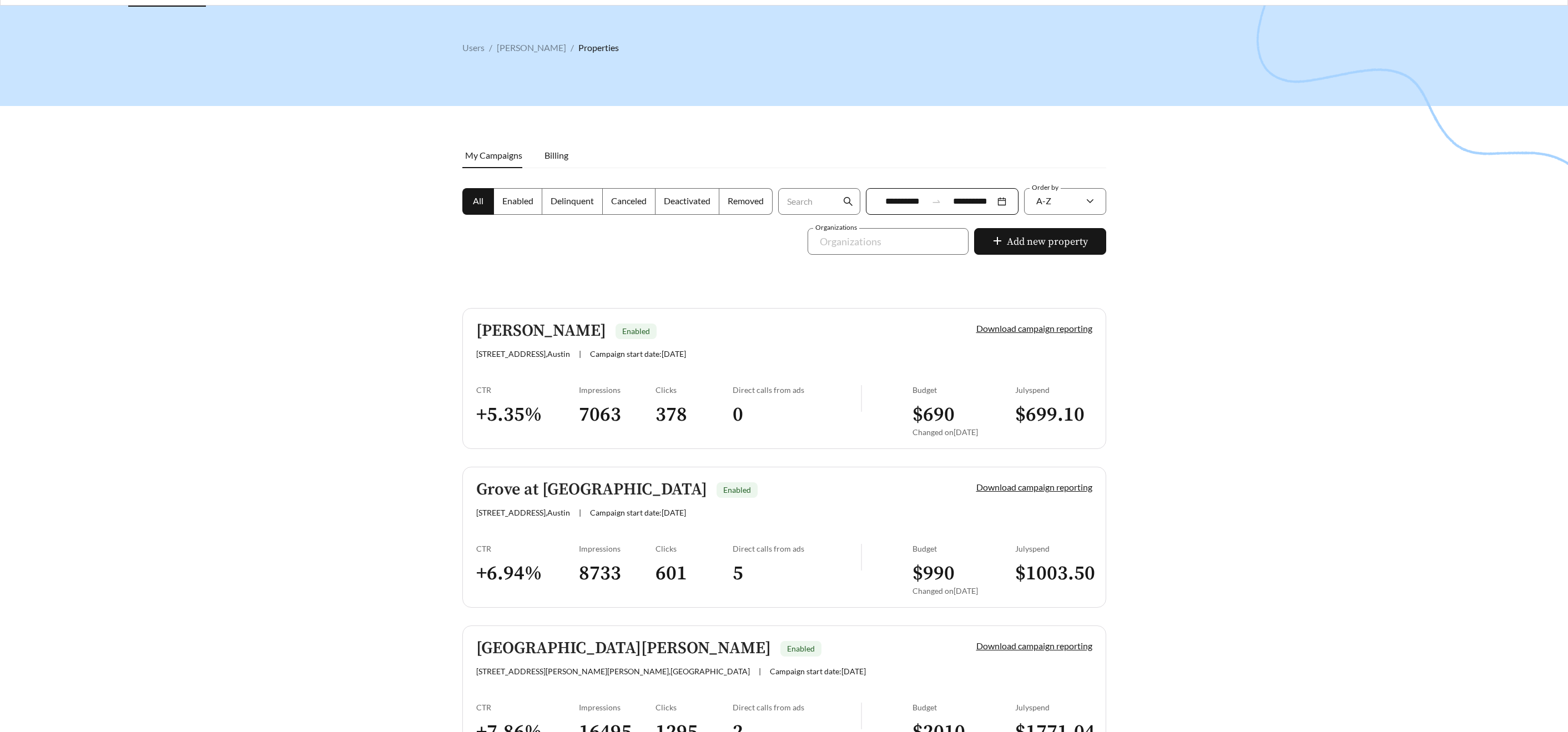
scroll to position [0, 0]
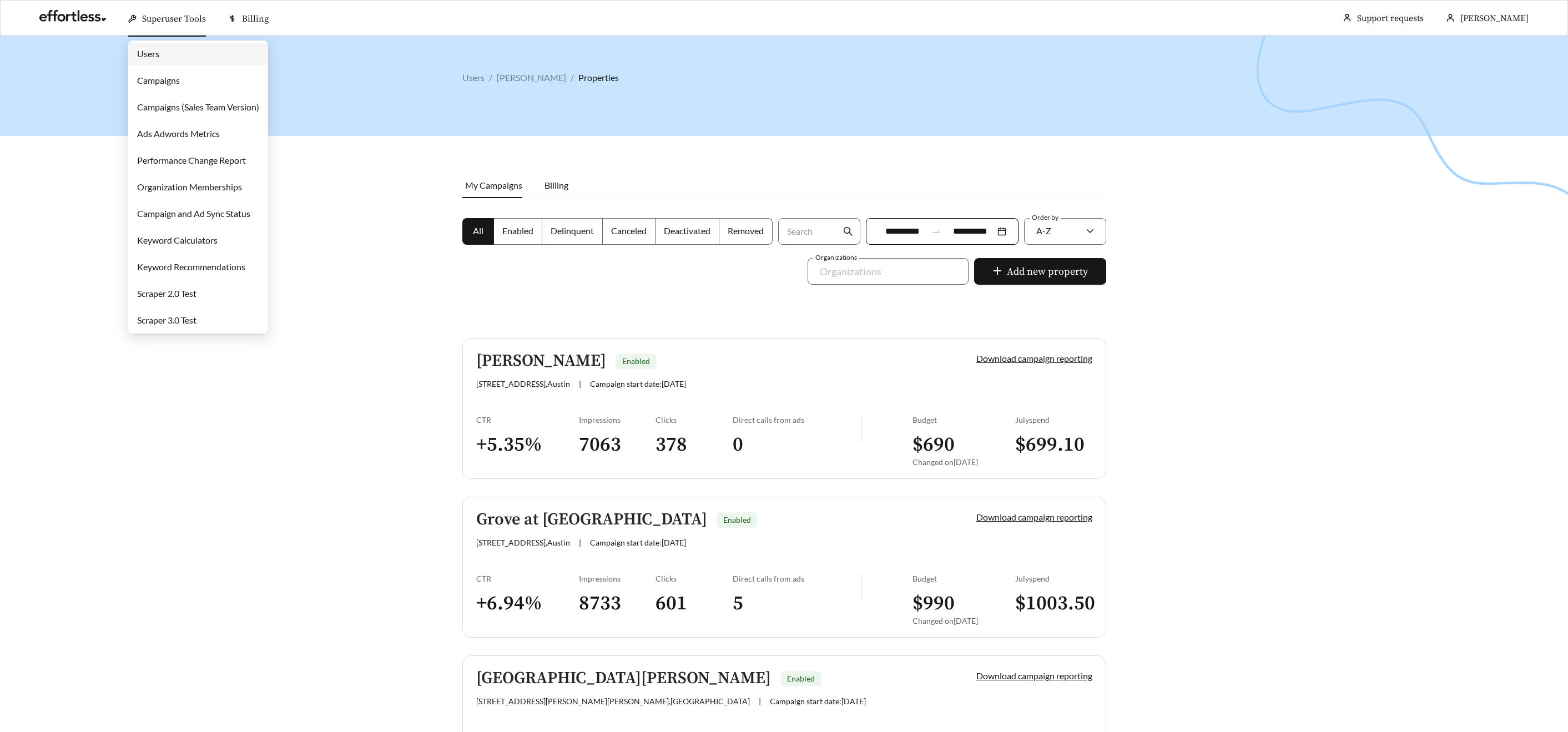
click at [154, 16] on span "Superuser Tools" at bounding box center [174, 19] width 64 height 11
click at [160, 52] on link "Users" at bounding box center [148, 54] width 22 height 11
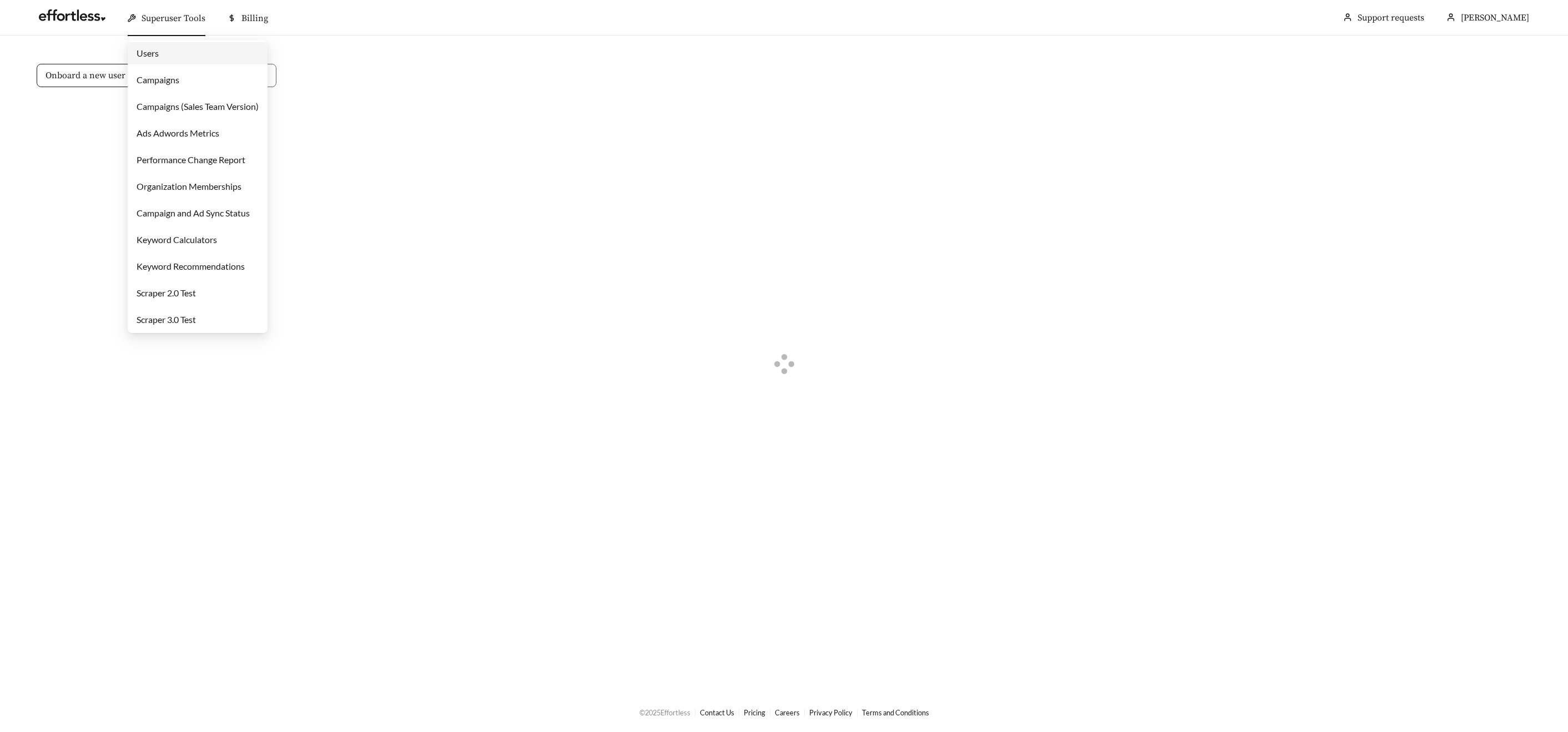
drag, startPoint x: 166, startPoint y: 21, endPoint x: 167, endPoint y: 36, distance: 15.0
click at [166, 21] on span "Superuser Tools" at bounding box center [173, 18] width 64 height 11
click at [170, 81] on link "Campaigns" at bounding box center [158, 79] width 42 height 11
